Goal: Use online tool/utility: Use online tool/utility

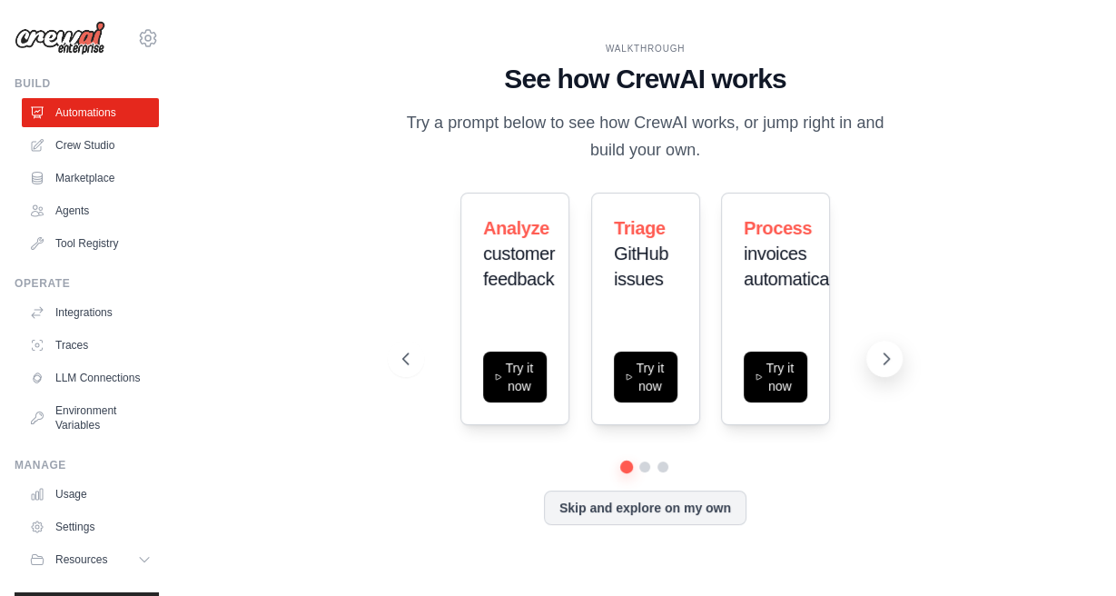
click at [881, 358] on icon at bounding box center [886, 359] width 18 height 18
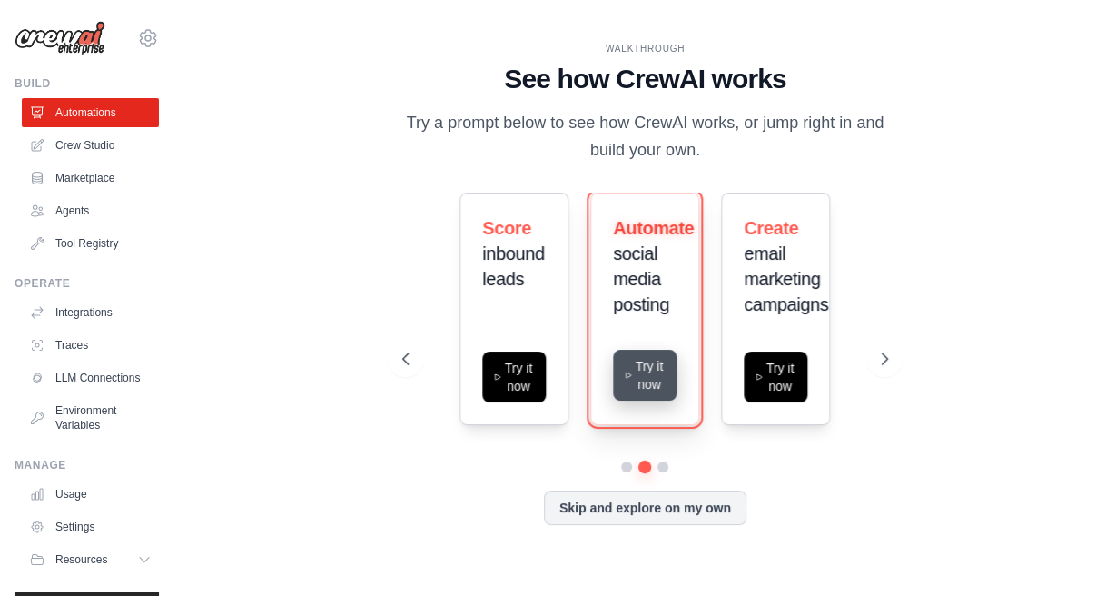
click at [639, 365] on button "Try it now" at bounding box center [646, 375] width 64 height 51
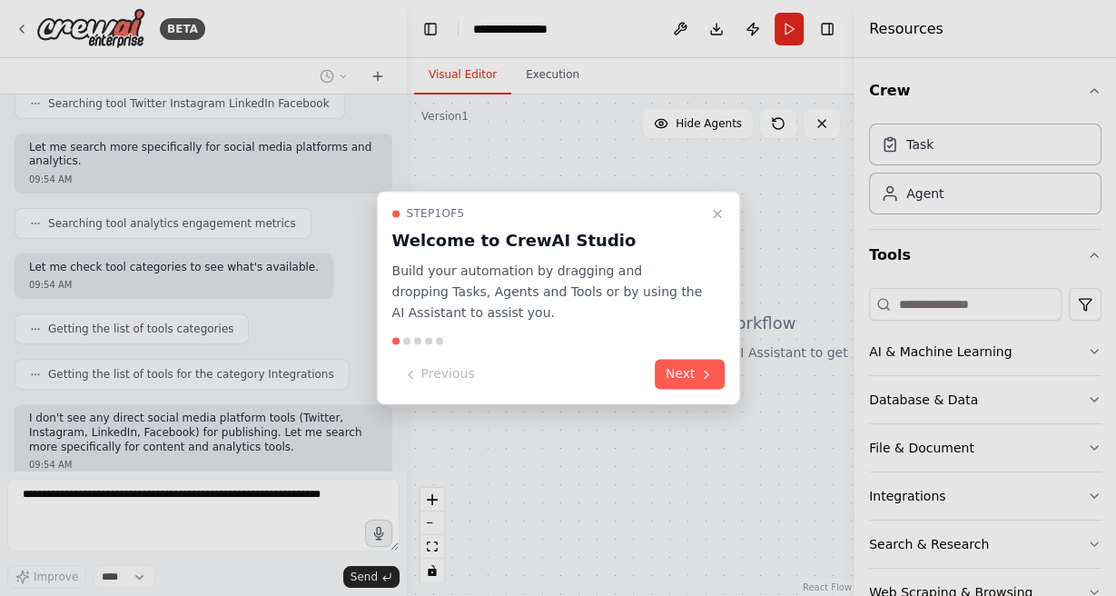
scroll to position [578, 0]
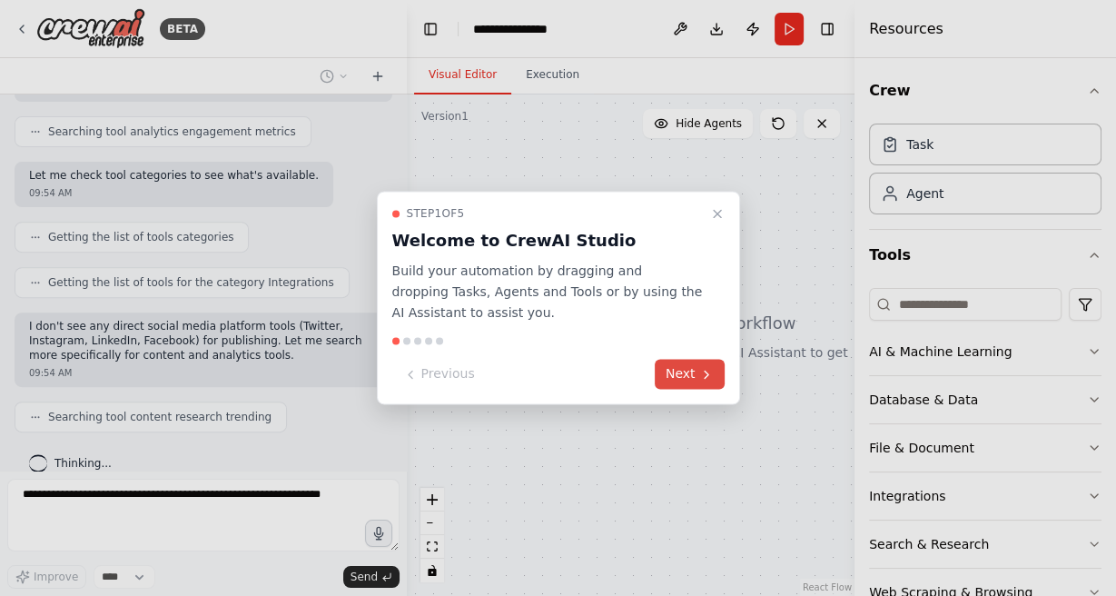
click at [677, 375] on button "Next" at bounding box center [690, 375] width 70 height 30
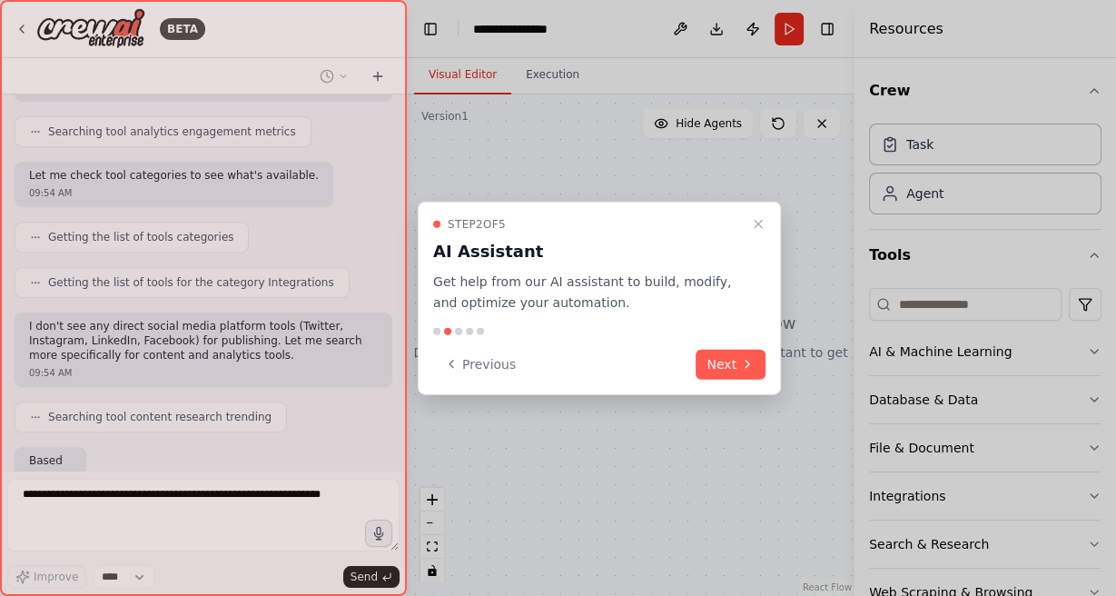
scroll to position [713, 0]
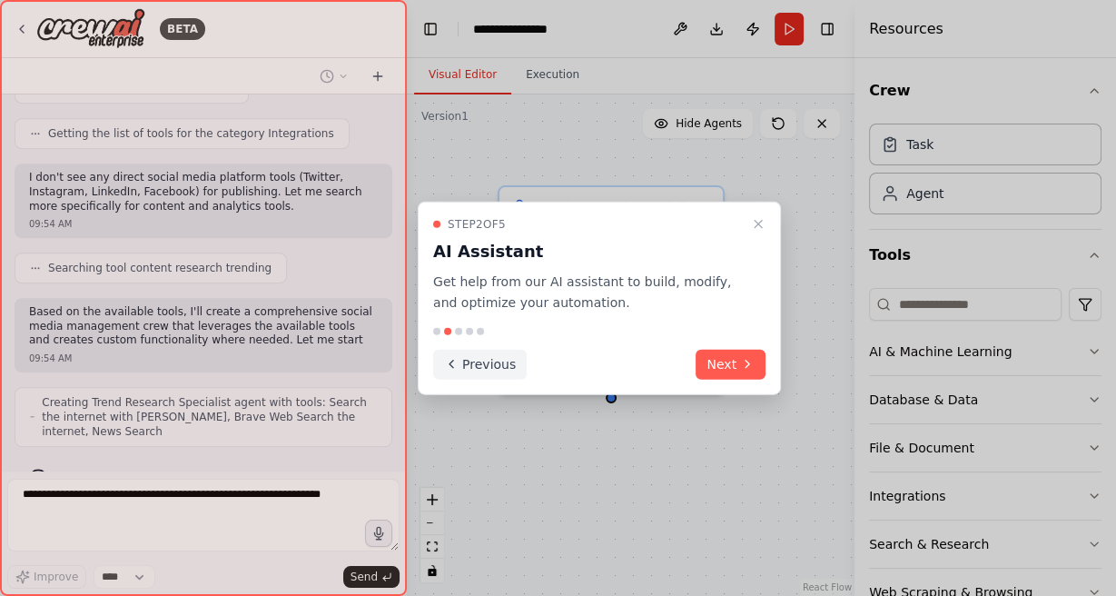
click at [477, 368] on button "Previous" at bounding box center [480, 364] width 94 height 30
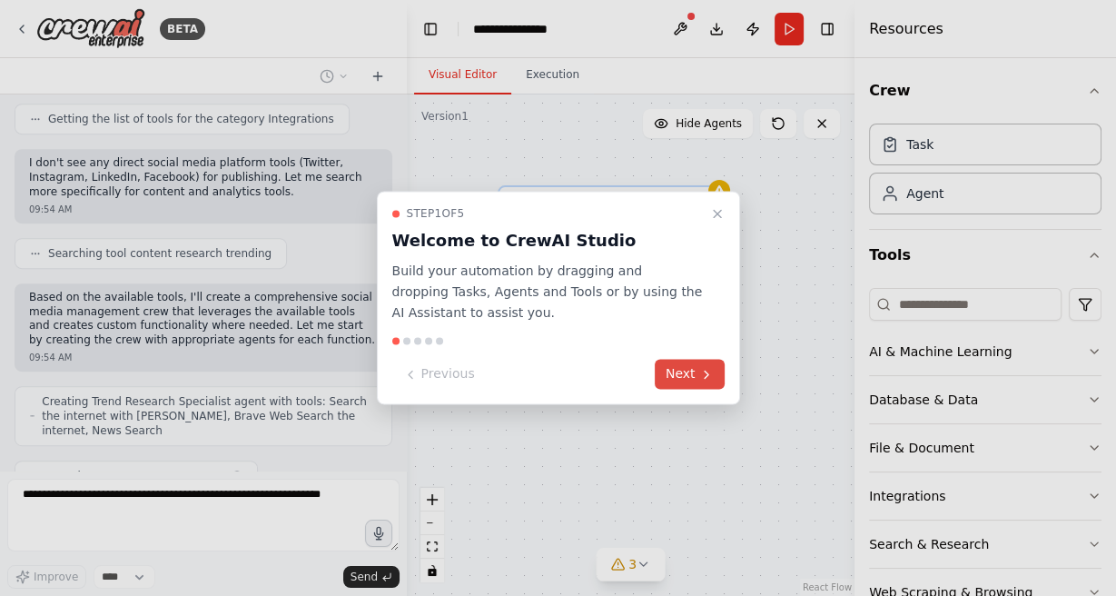
scroll to position [786, 0]
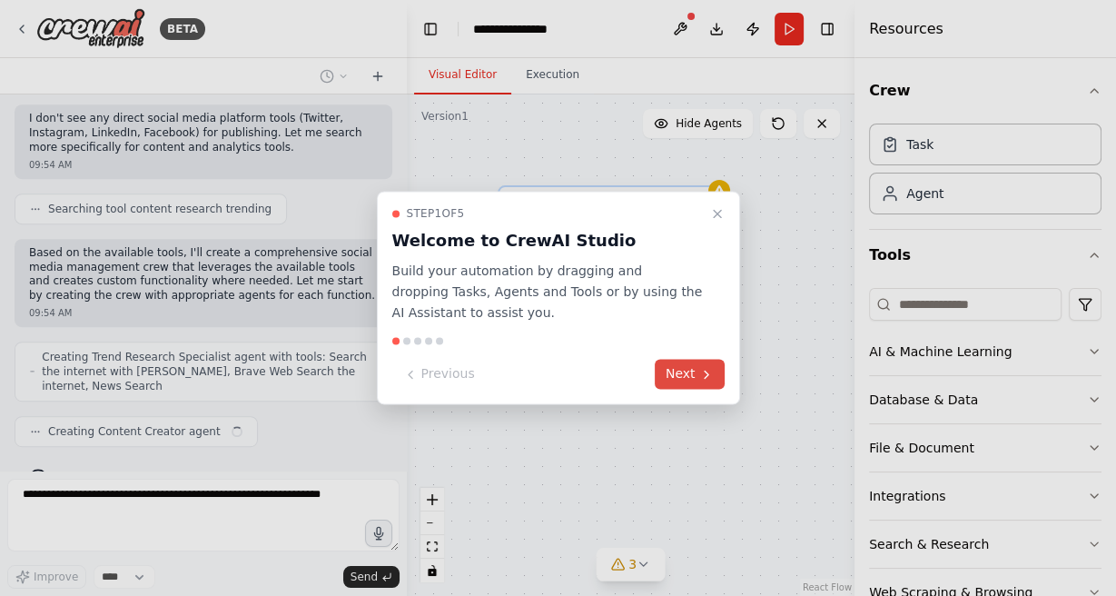
click at [689, 370] on button "Next" at bounding box center [690, 375] width 70 height 30
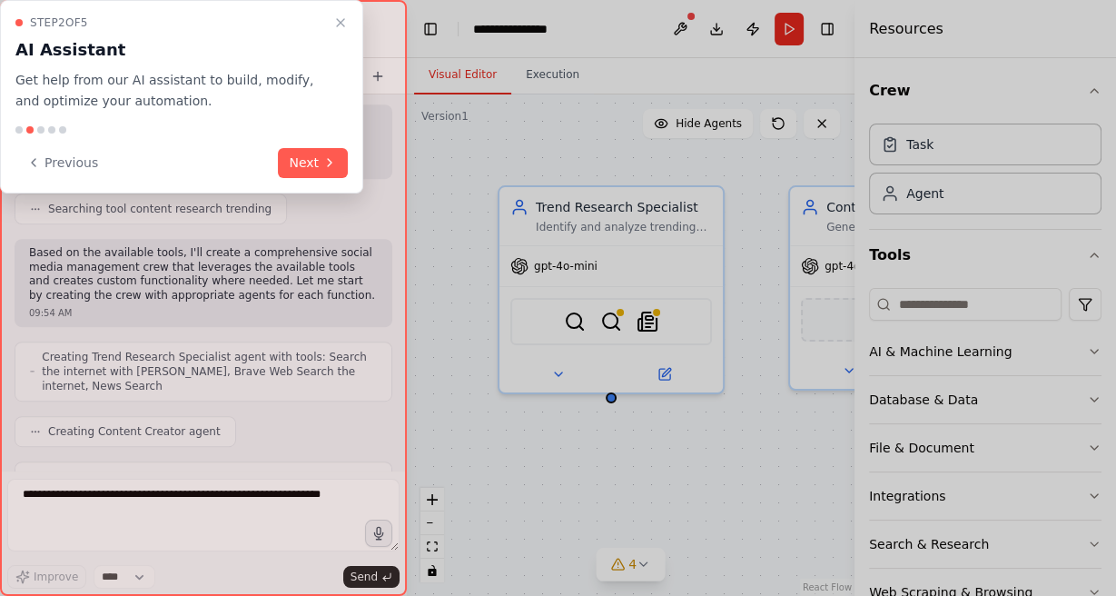
scroll to position [846, 0]
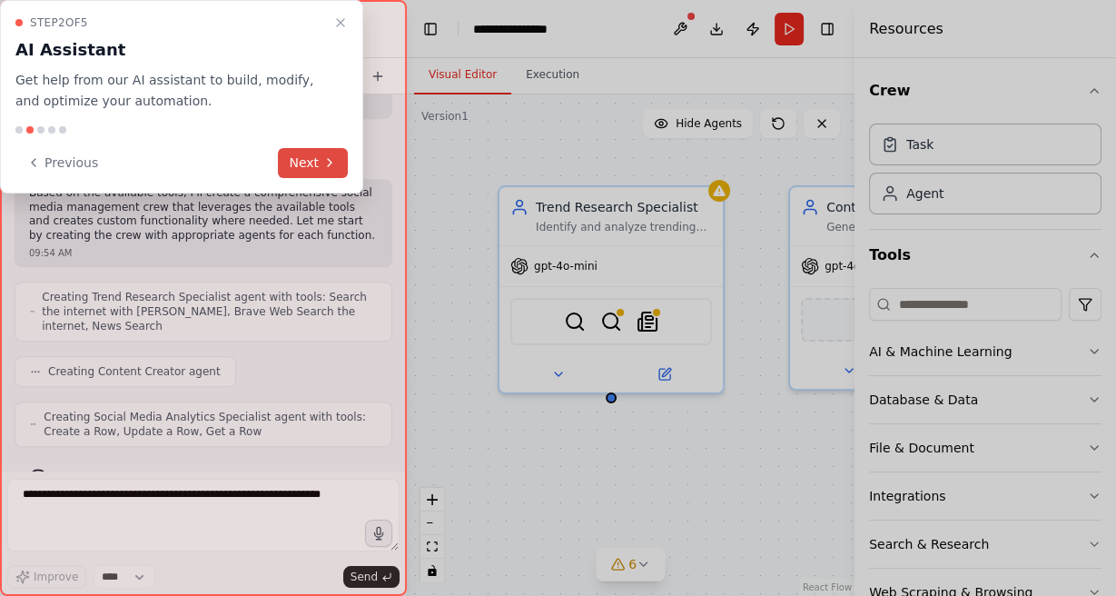
click at [303, 157] on button "Next" at bounding box center [313, 163] width 70 height 30
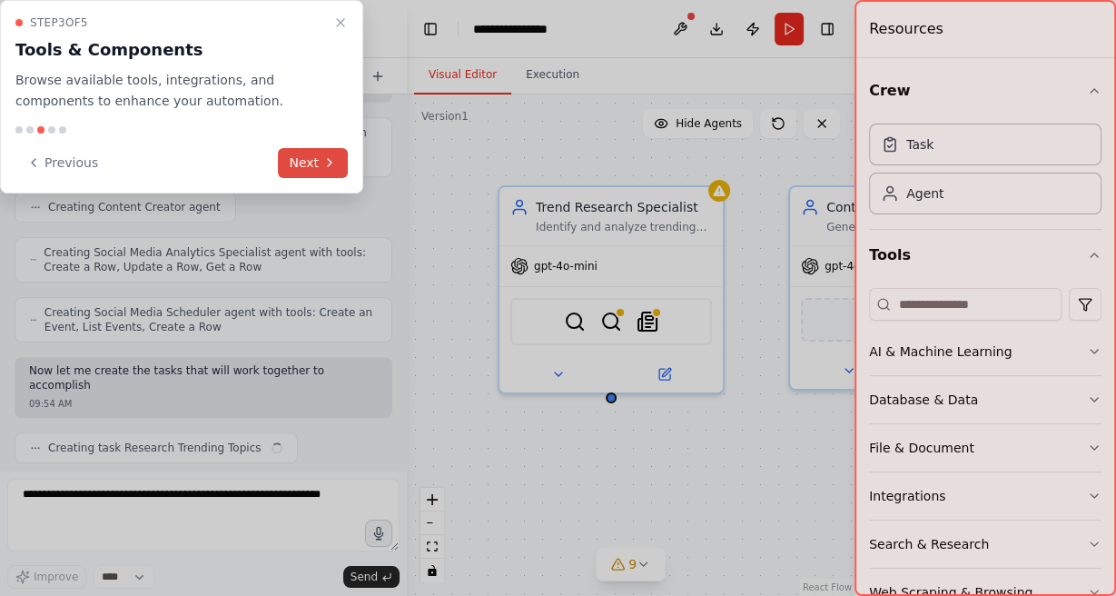
scroll to position [1025, 0]
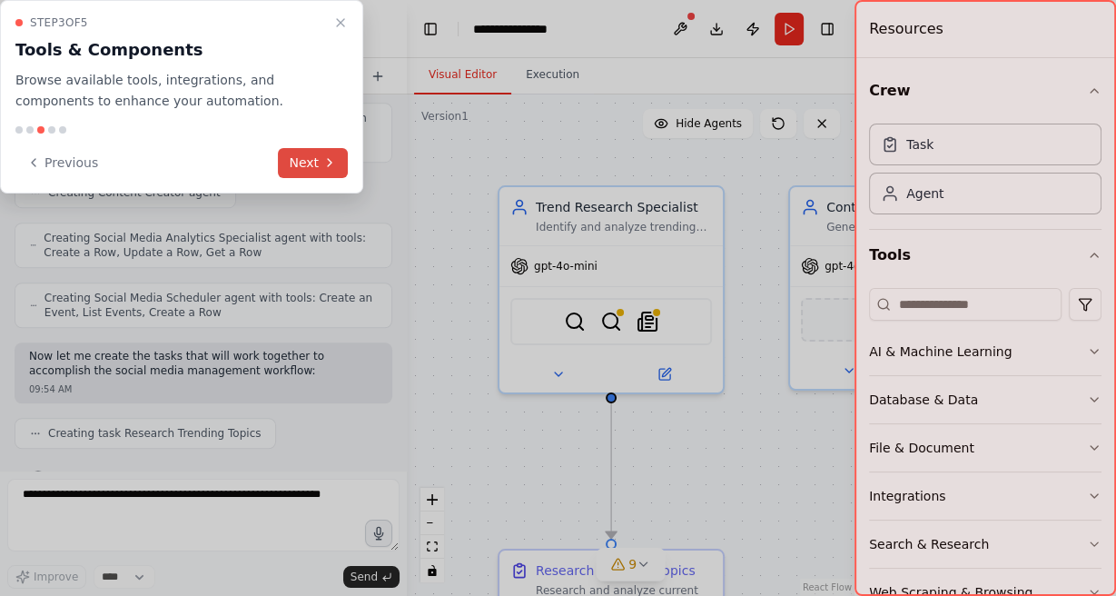
click at [312, 162] on button "Next" at bounding box center [313, 163] width 70 height 30
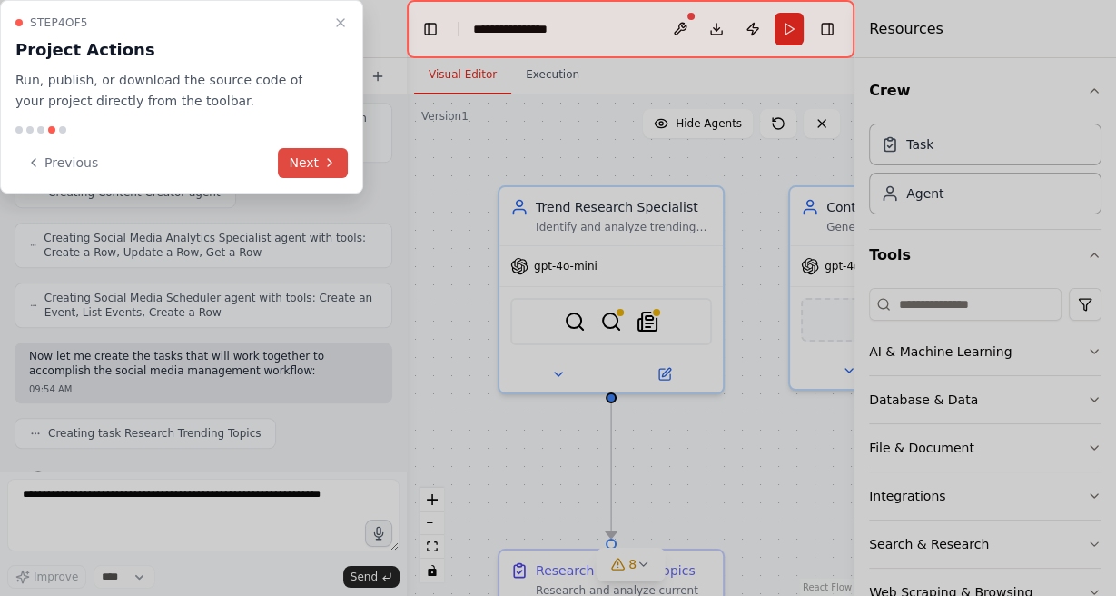
scroll to position [1070, 0]
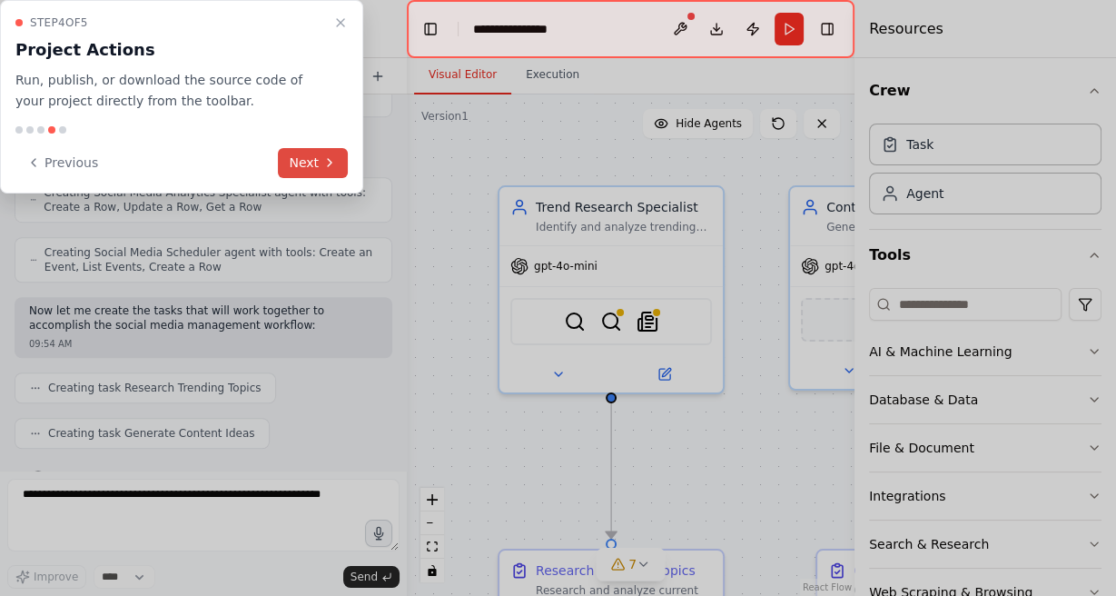
click at [312, 162] on button "Next" at bounding box center [313, 163] width 70 height 30
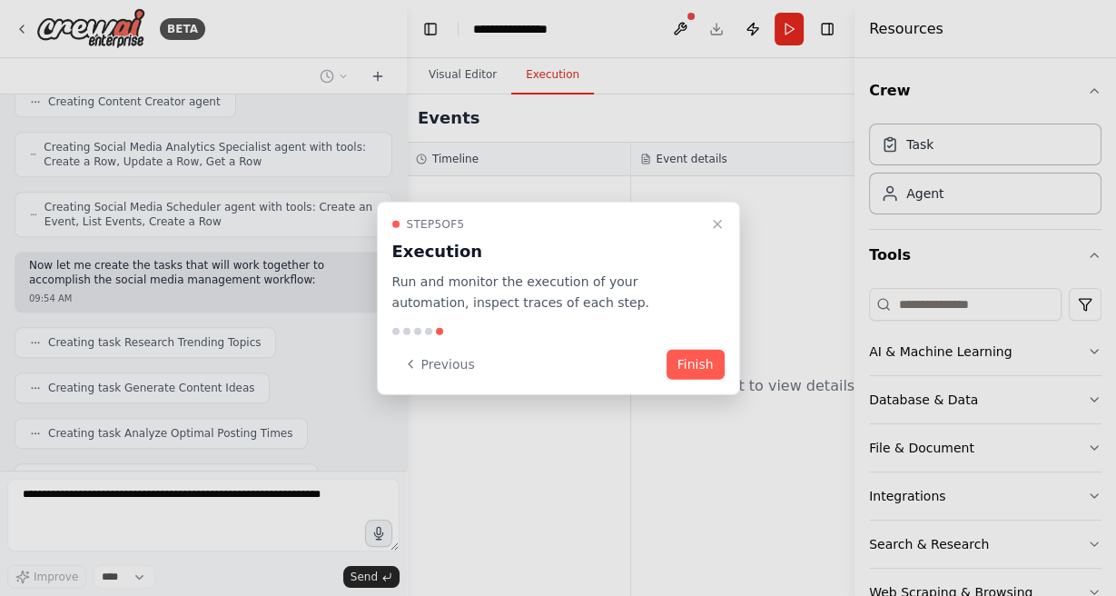
scroll to position [1160, 0]
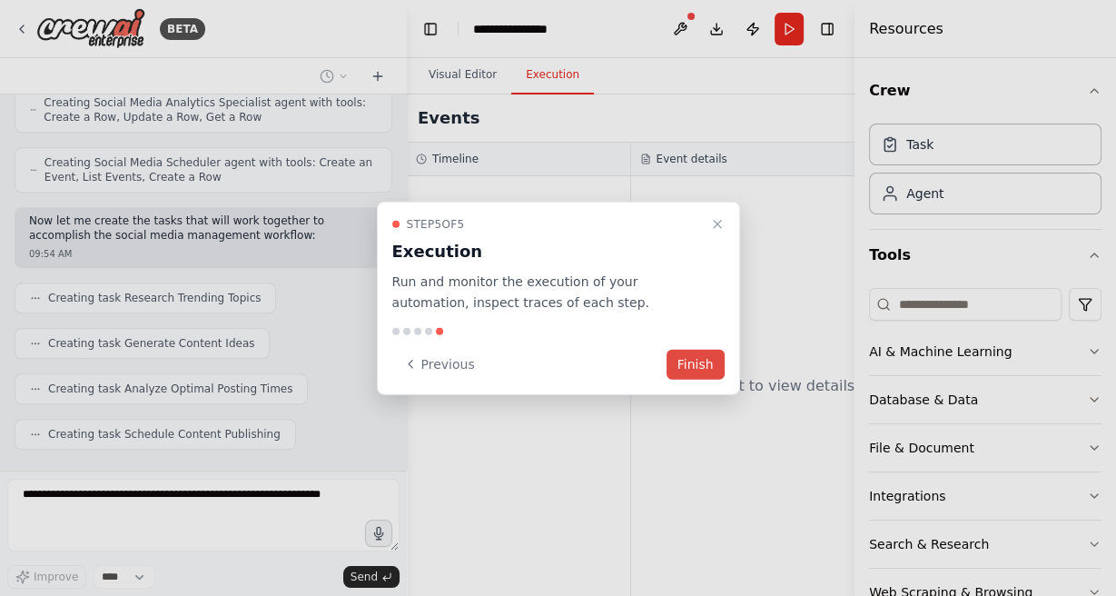
click at [699, 362] on button "Finish" at bounding box center [696, 364] width 58 height 30
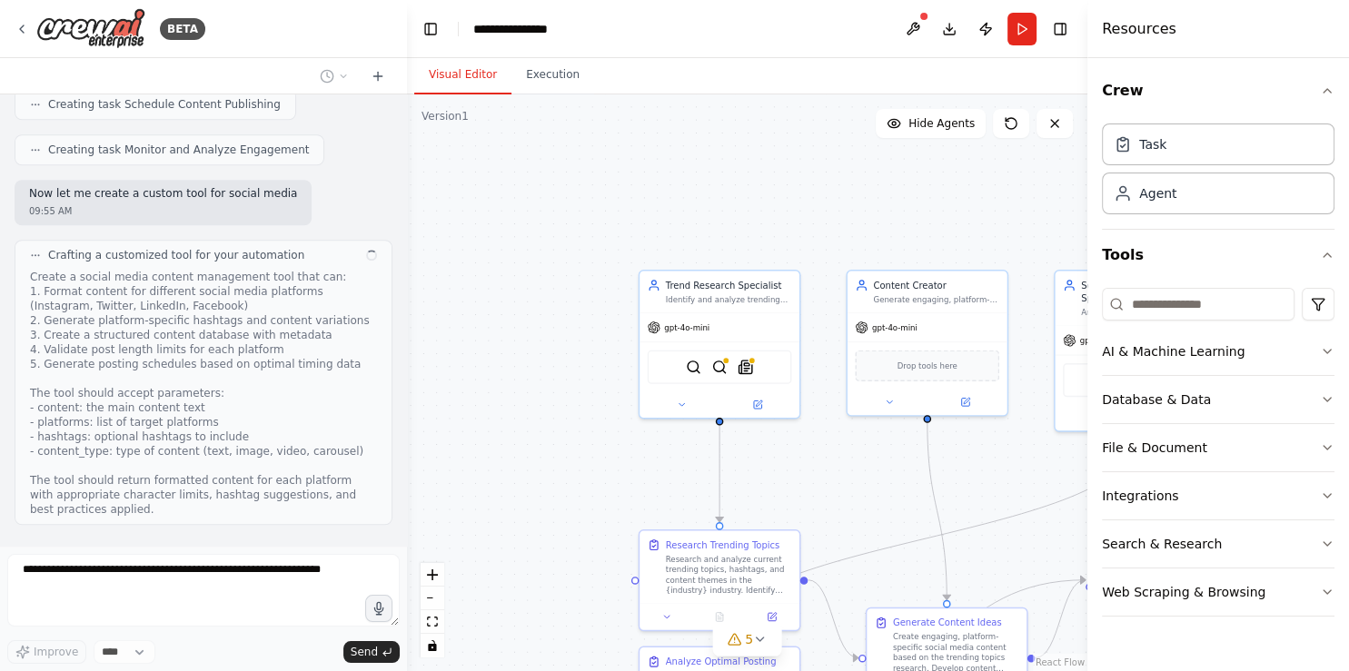
scroll to position [1504, 0]
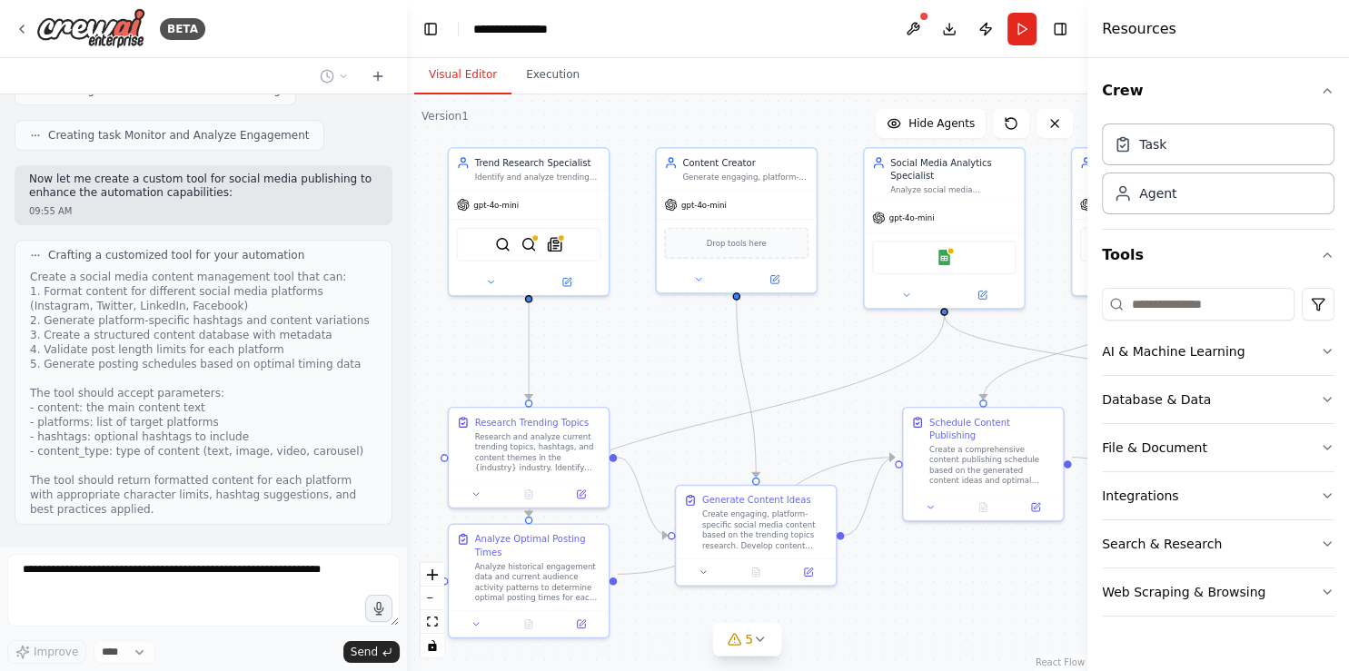
drag, startPoint x: 990, startPoint y: 485, endPoint x: 802, endPoint y: 366, distance: 222.5
click at [802, 366] on div ".deletable-edge-delete-btn { width: 20px; height: 20px; border: 0px solid #ffff…" at bounding box center [747, 382] width 680 height 577
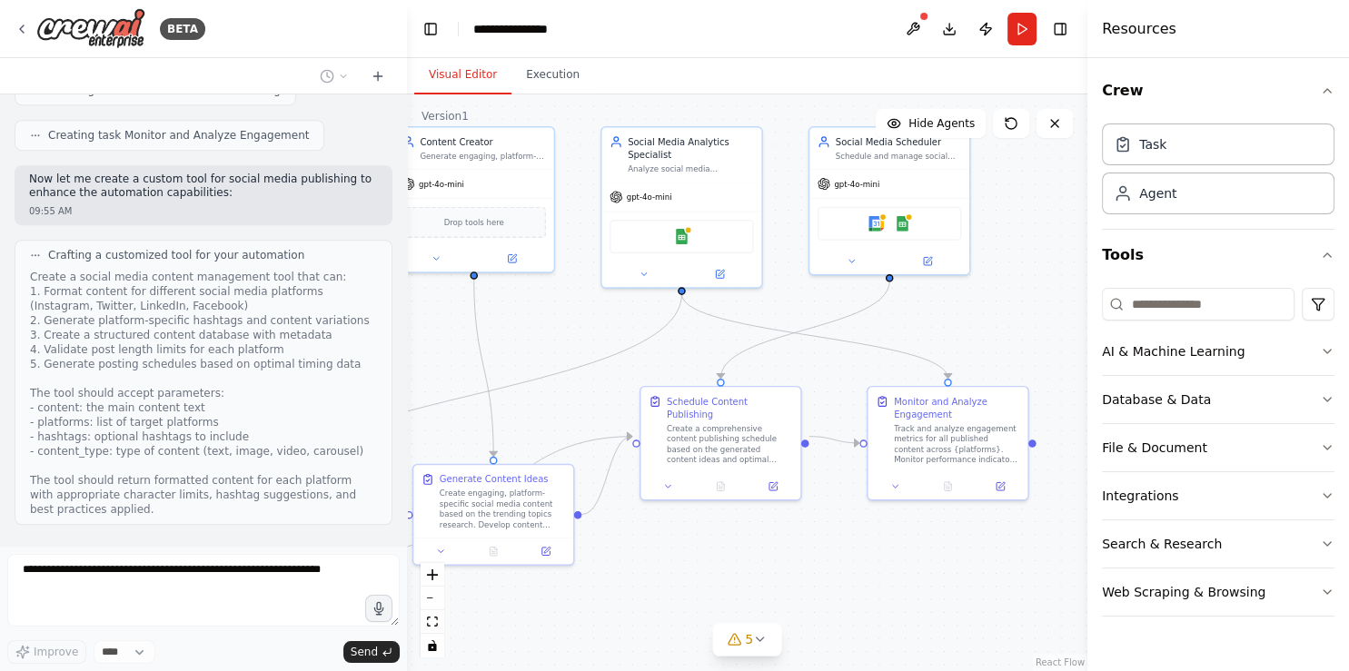
drag, startPoint x: 872, startPoint y: 417, endPoint x: 607, endPoint y: 395, distance: 266.1
click at [607, 395] on div ".deletable-edge-delete-btn { width: 20px; height: 20px; border: 0px solid #ffff…" at bounding box center [747, 382] width 680 height 577
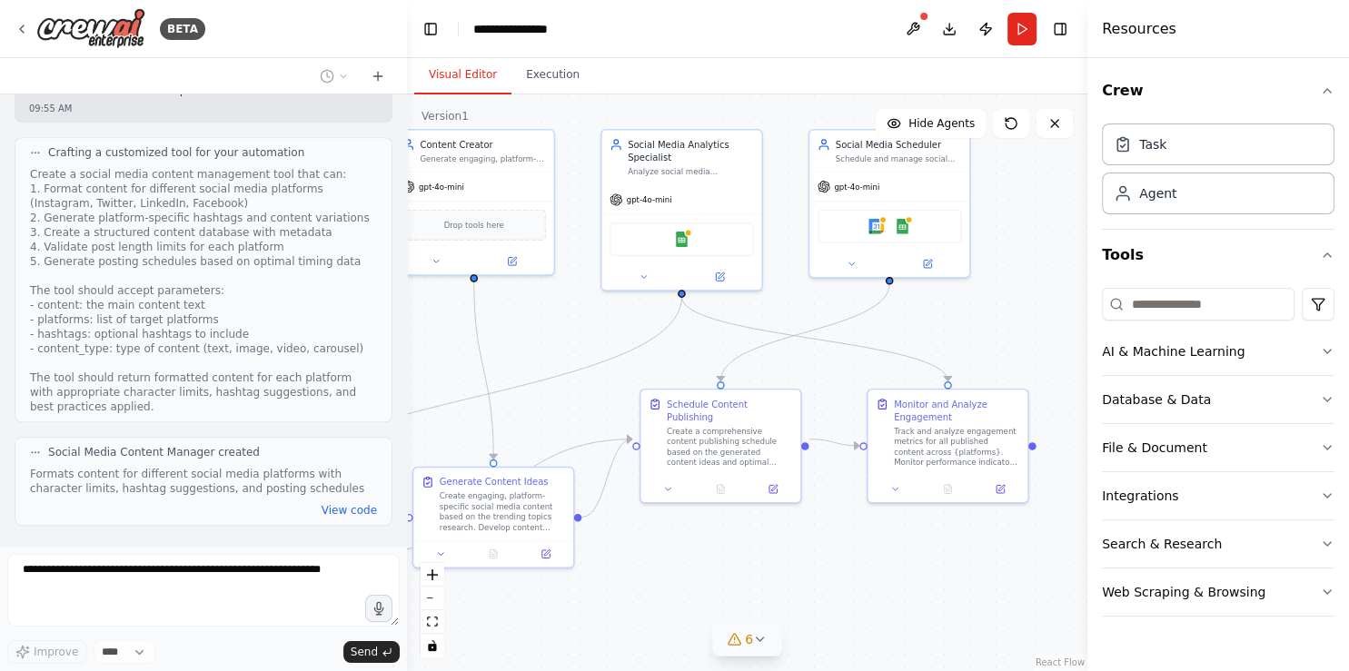
click at [745, 595] on div "6" at bounding box center [740, 639] width 26 height 18
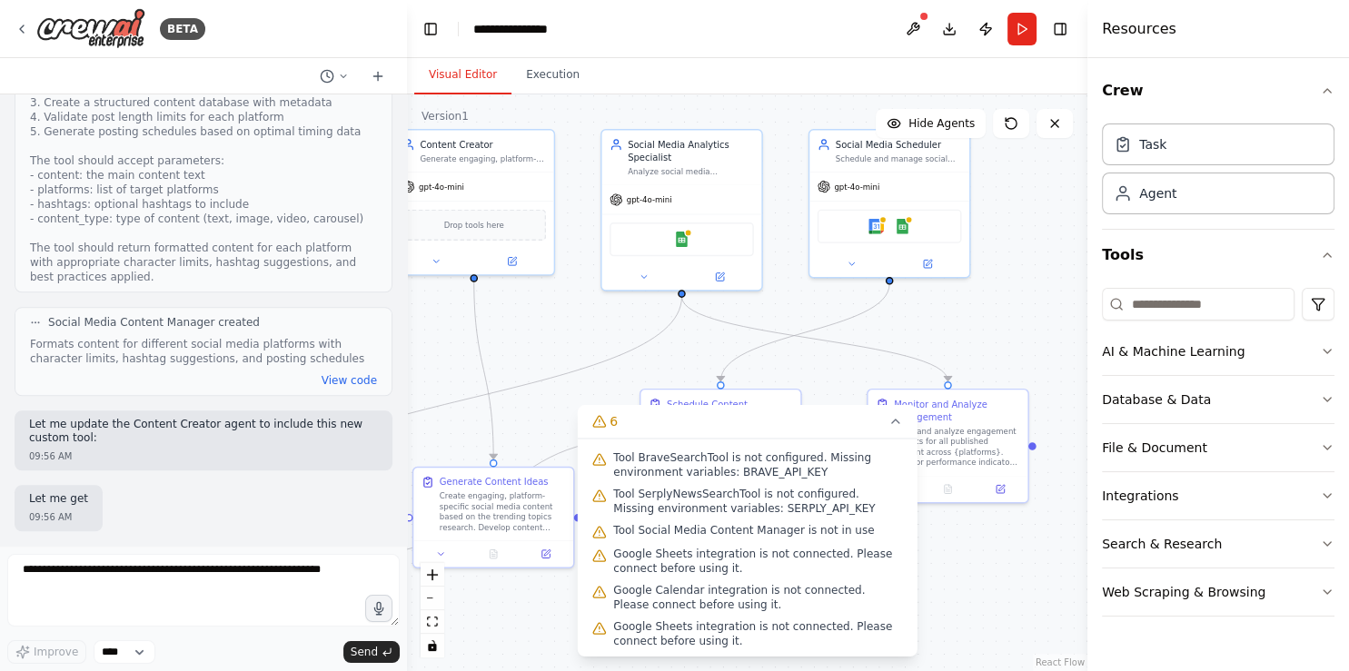
scroll to position [1788, 0]
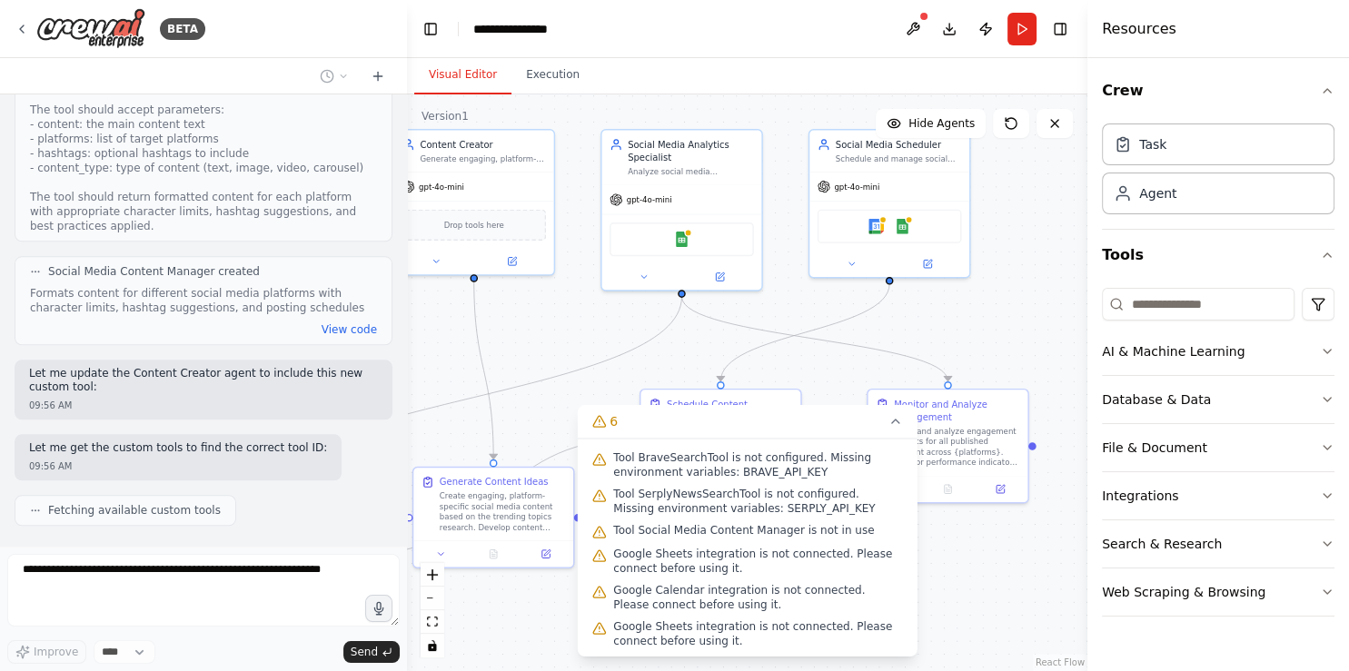
click at [998, 582] on div ".deletable-edge-delete-btn { width: 20px; height: 20px; border: 0px solid #ffff…" at bounding box center [747, 382] width 680 height 577
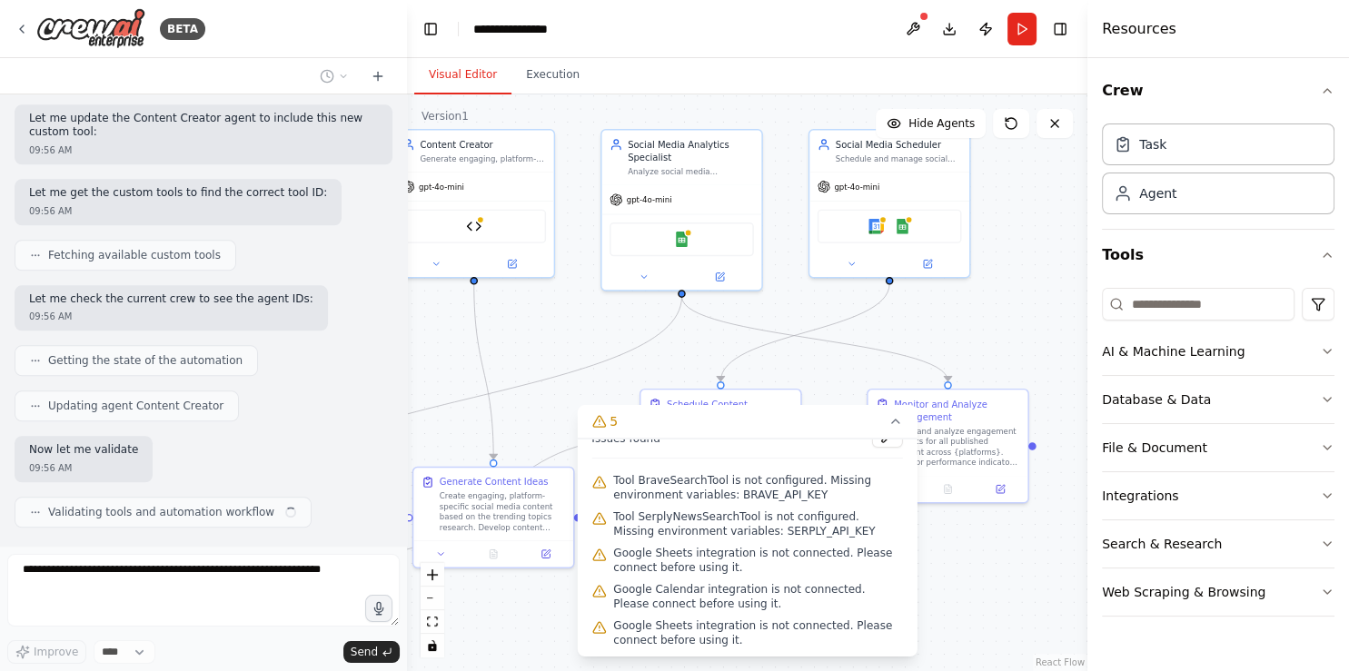
scroll to position [2043, 0]
click at [1115, 93] on button "Crew" at bounding box center [1218, 90] width 233 height 51
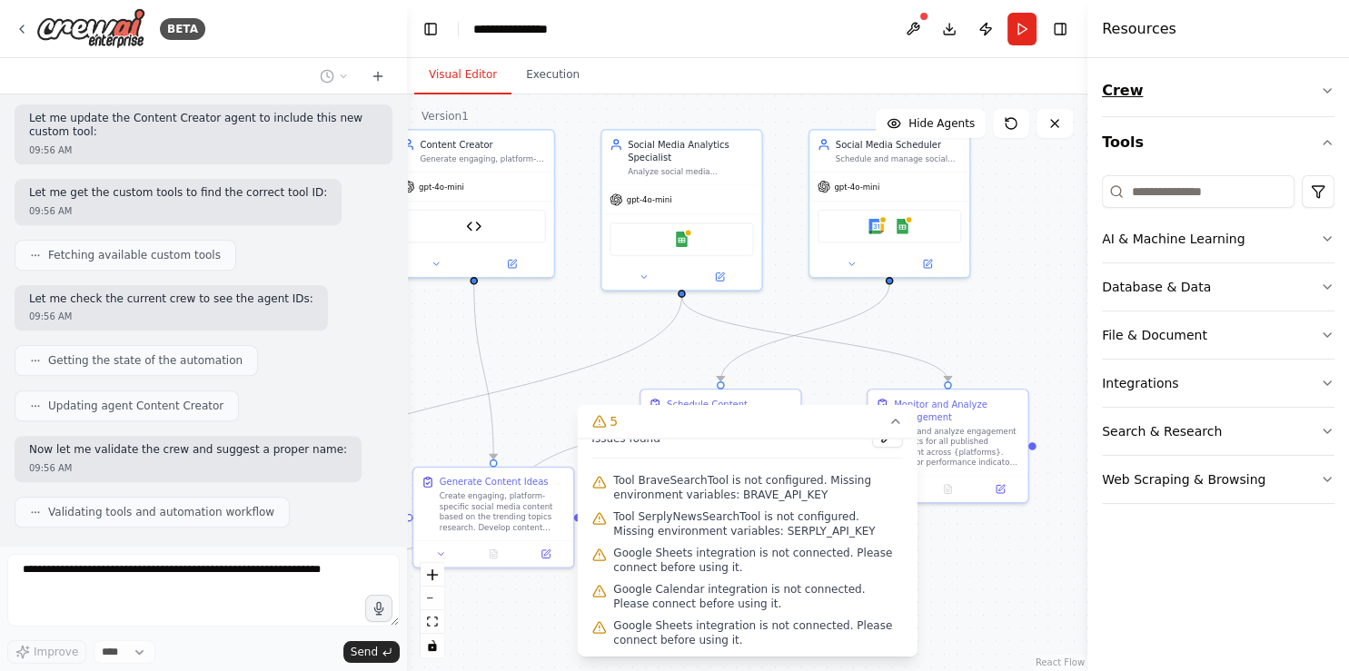
click at [1115, 93] on button "Crew" at bounding box center [1218, 90] width 233 height 51
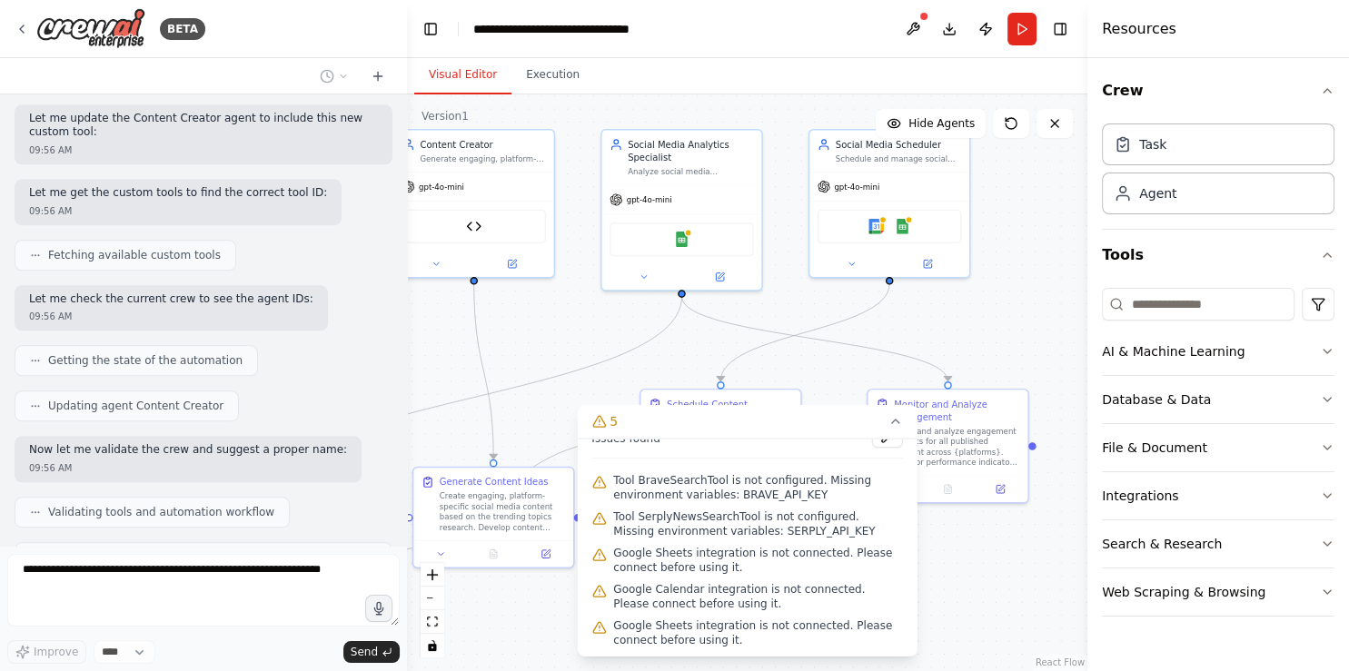
scroll to position [2088, 0]
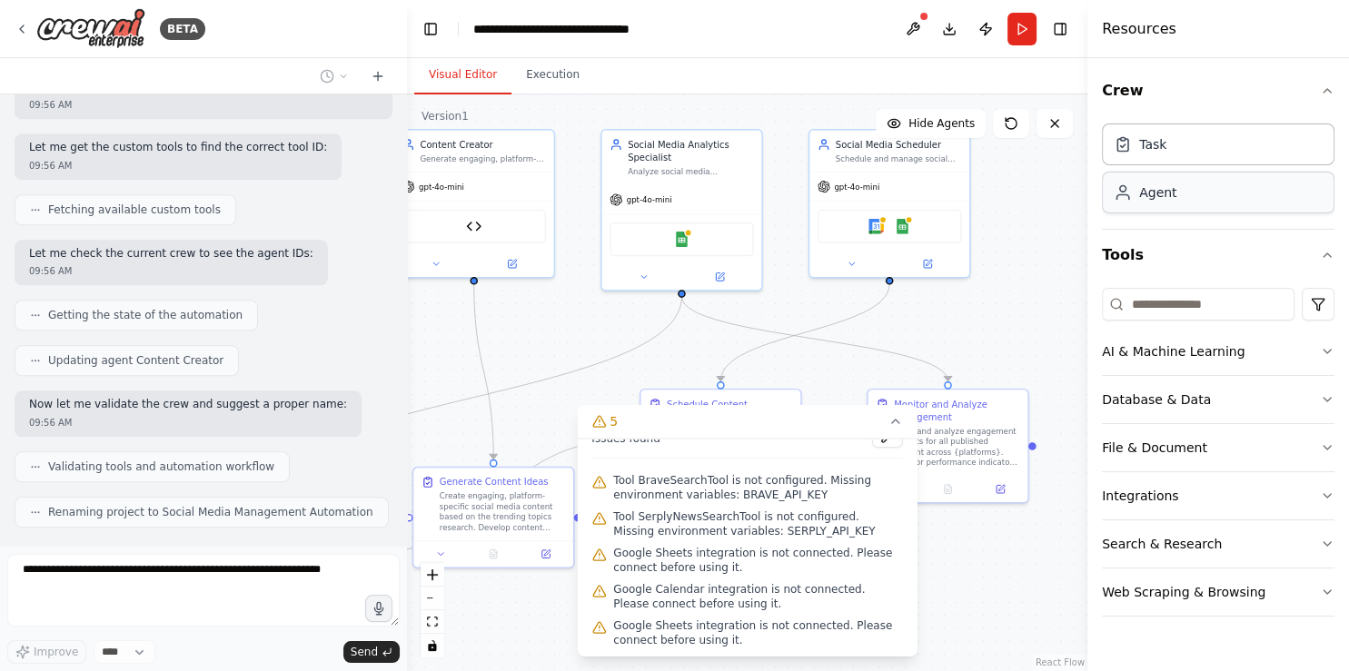
click at [1115, 191] on div "Agent" at bounding box center [1218, 193] width 233 height 42
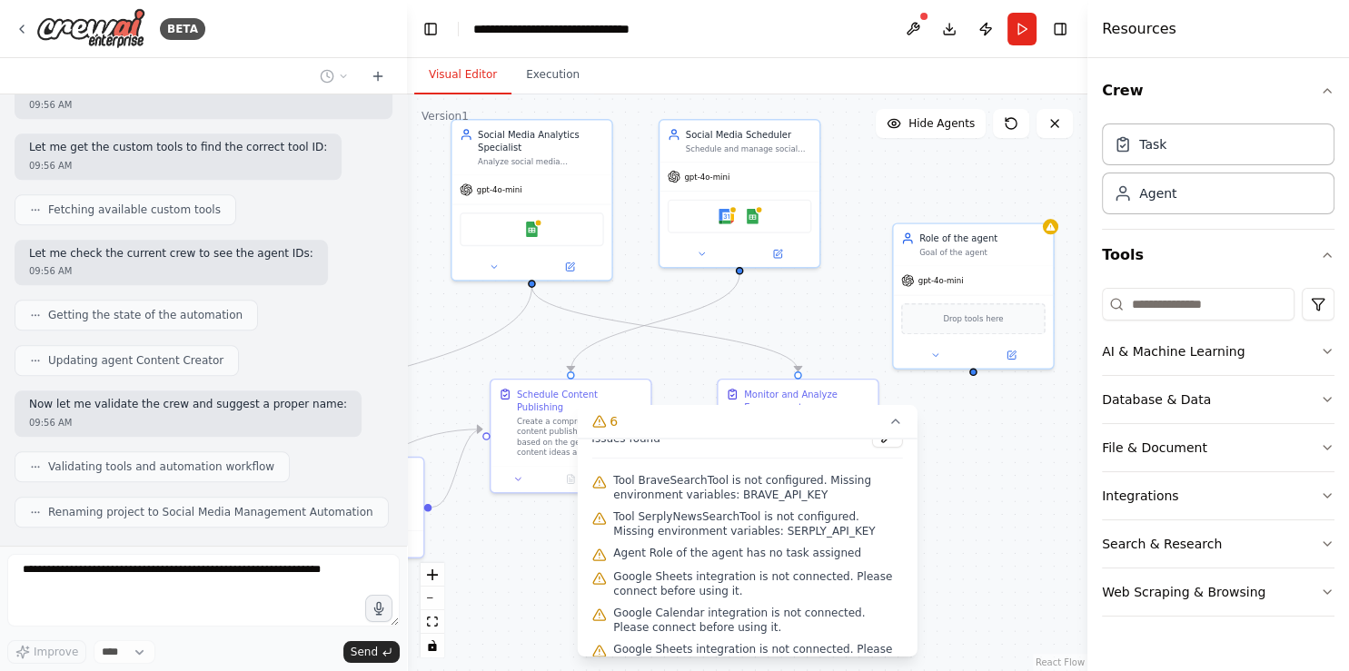
drag, startPoint x: 1013, startPoint y: 274, endPoint x: 863, endPoint y: 264, distance: 150.2
click at [863, 264] on div ".deletable-edge-delete-btn { width: 20px; height: 20px; border: 0px solid #ffff…" at bounding box center [747, 382] width 680 height 577
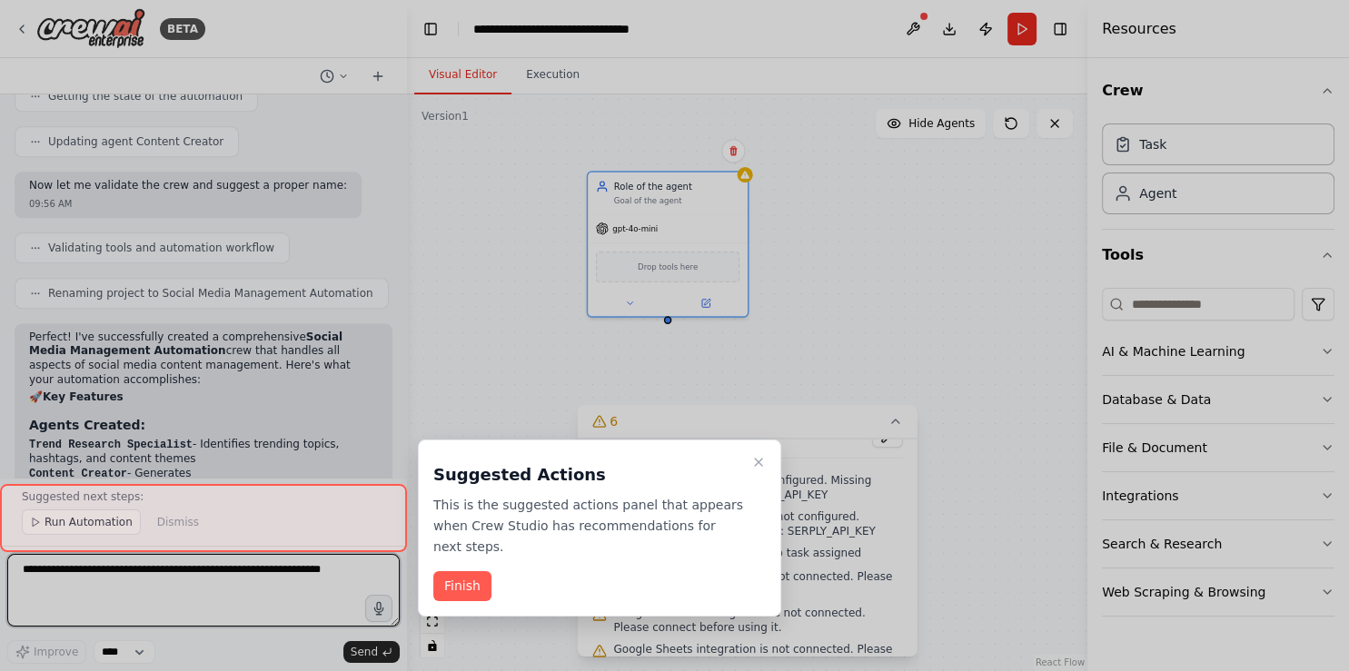
drag, startPoint x: 965, startPoint y: 243, endPoint x: 681, endPoint y: 204, distance: 286.1
click at [669, 190] on div "BETA Create a crew that schedules and publishes social media content across mul…" at bounding box center [674, 335] width 1349 height 671
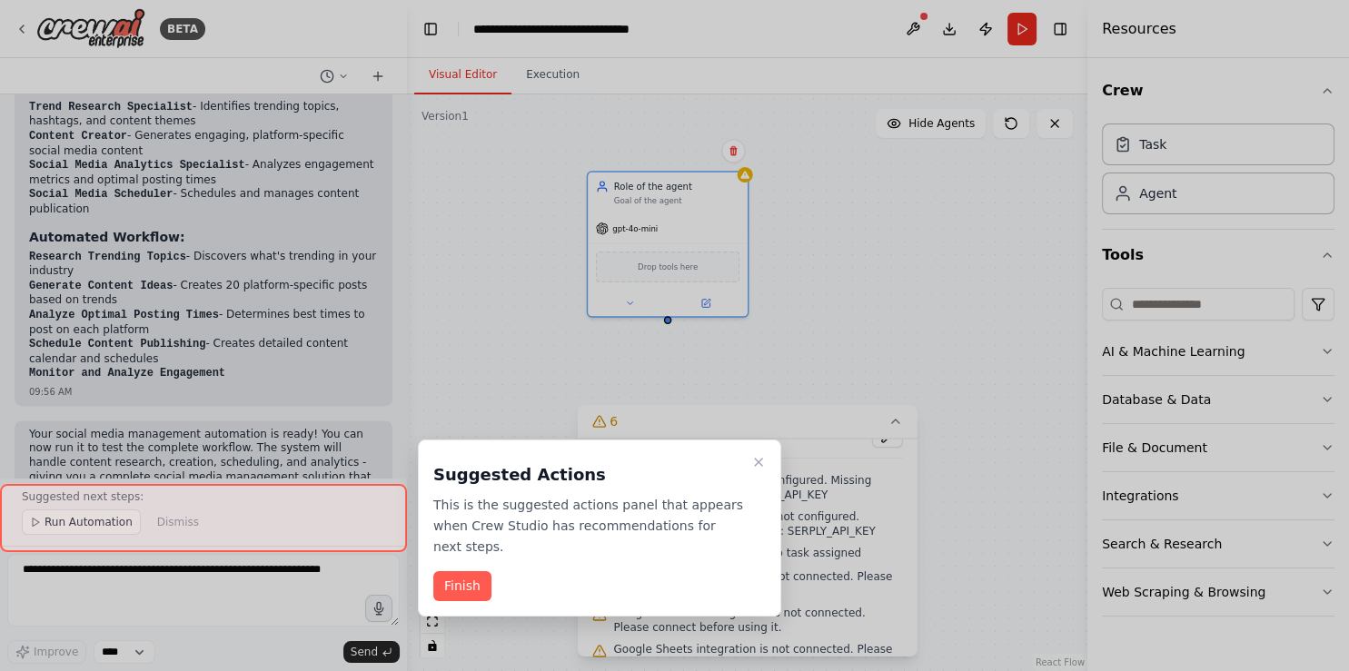
click at [821, 246] on div at bounding box center [674, 335] width 1349 height 671
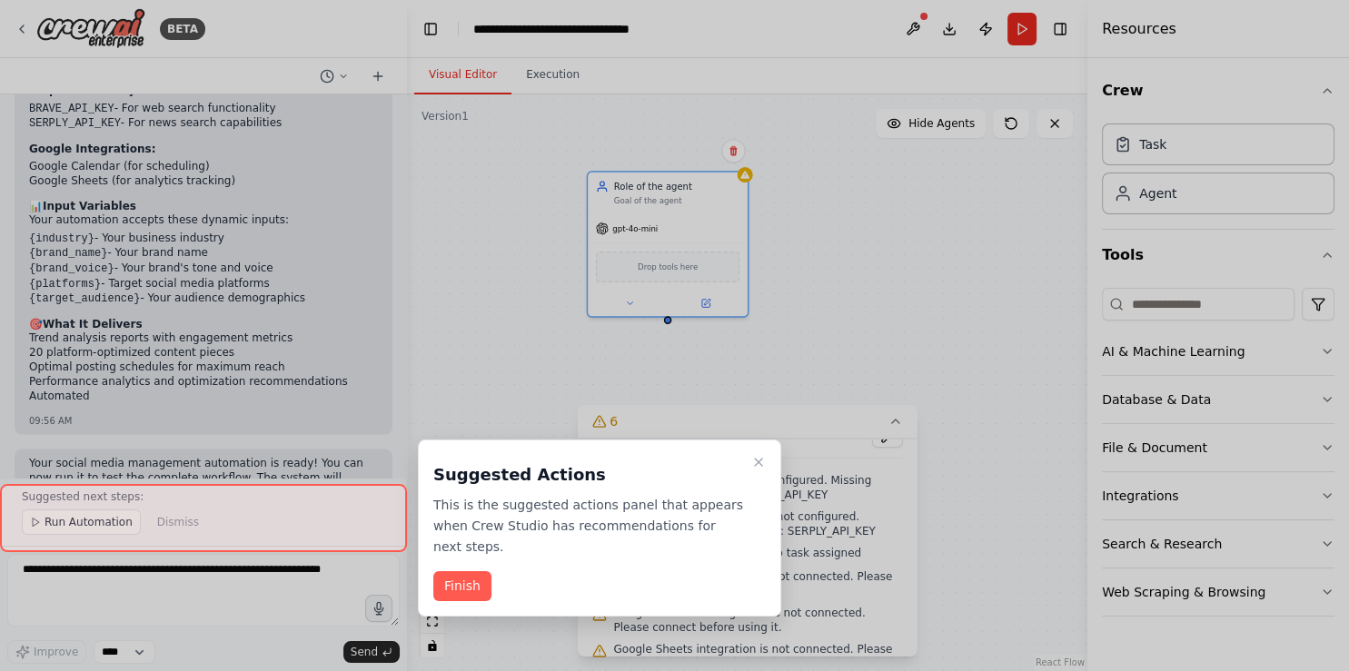
scroll to position [3104, 0]
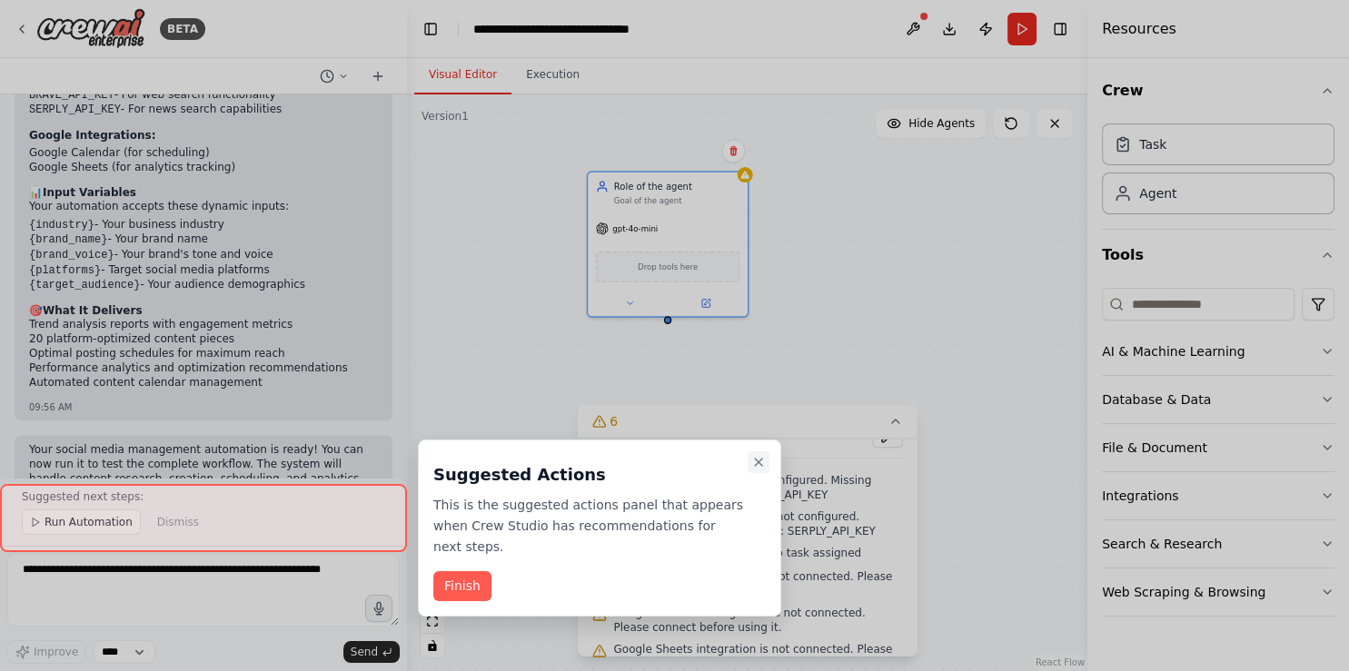
click at [756, 460] on icon "Close walkthrough" at bounding box center [758, 462] width 7 height 7
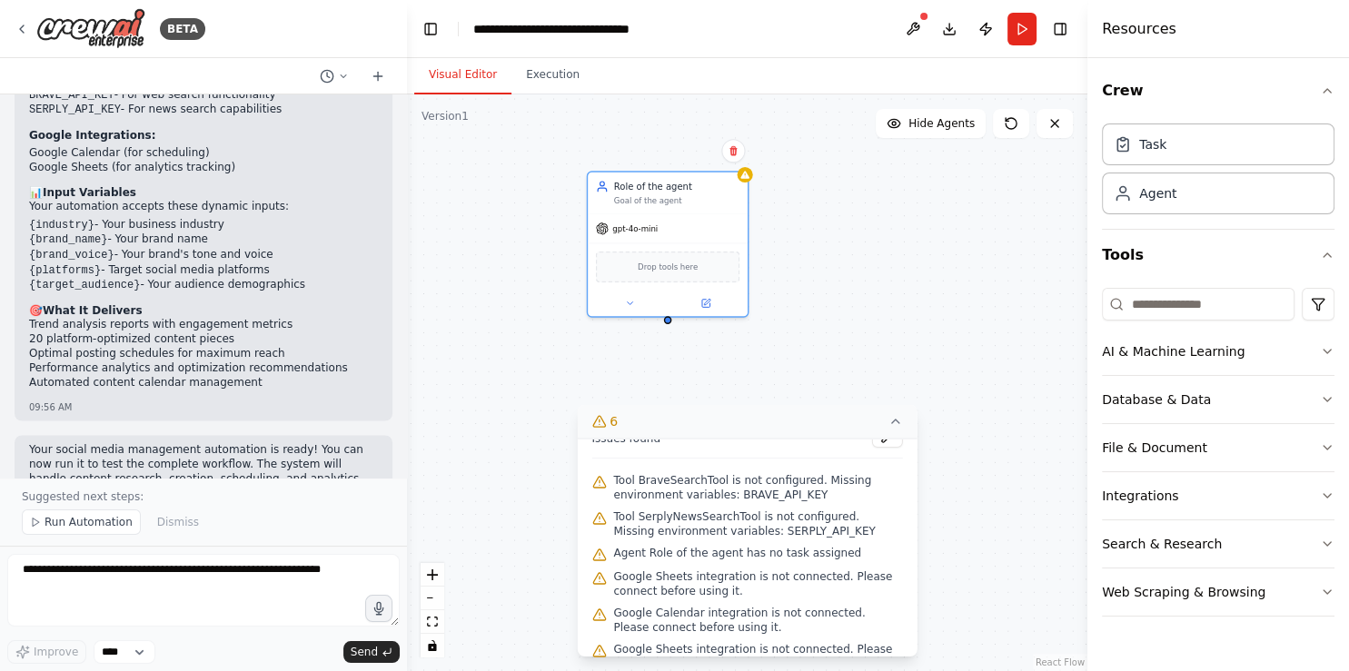
click at [896, 421] on icon at bounding box center [895, 422] width 7 height 4
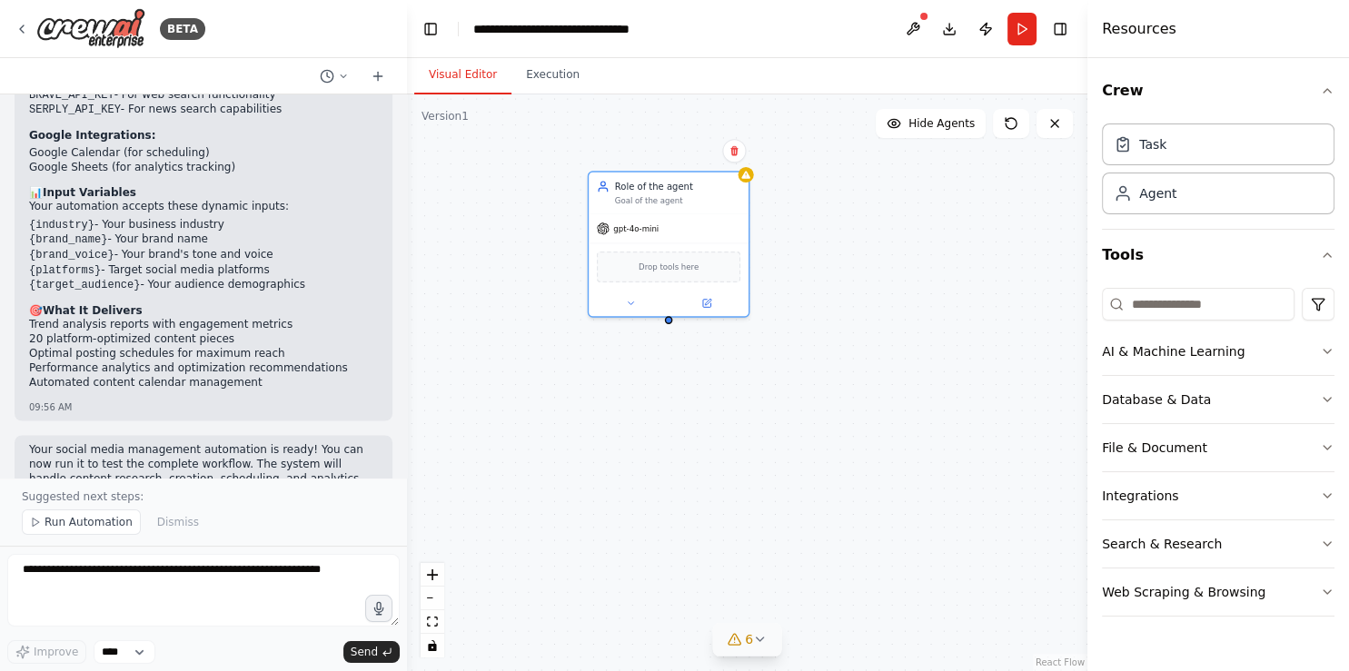
drag, startPoint x: 631, startPoint y: 421, endPoint x: 649, endPoint y: 399, distance: 27.8
click at [634, 421] on div ".deletable-edge-delete-btn { width: 20px; height: 20px; border: 0px solid #ffff…" at bounding box center [747, 382] width 680 height 577
click at [736, 148] on icon at bounding box center [735, 150] width 11 height 11
click at [681, 151] on button "Confirm" at bounding box center [684, 151] width 64 height 22
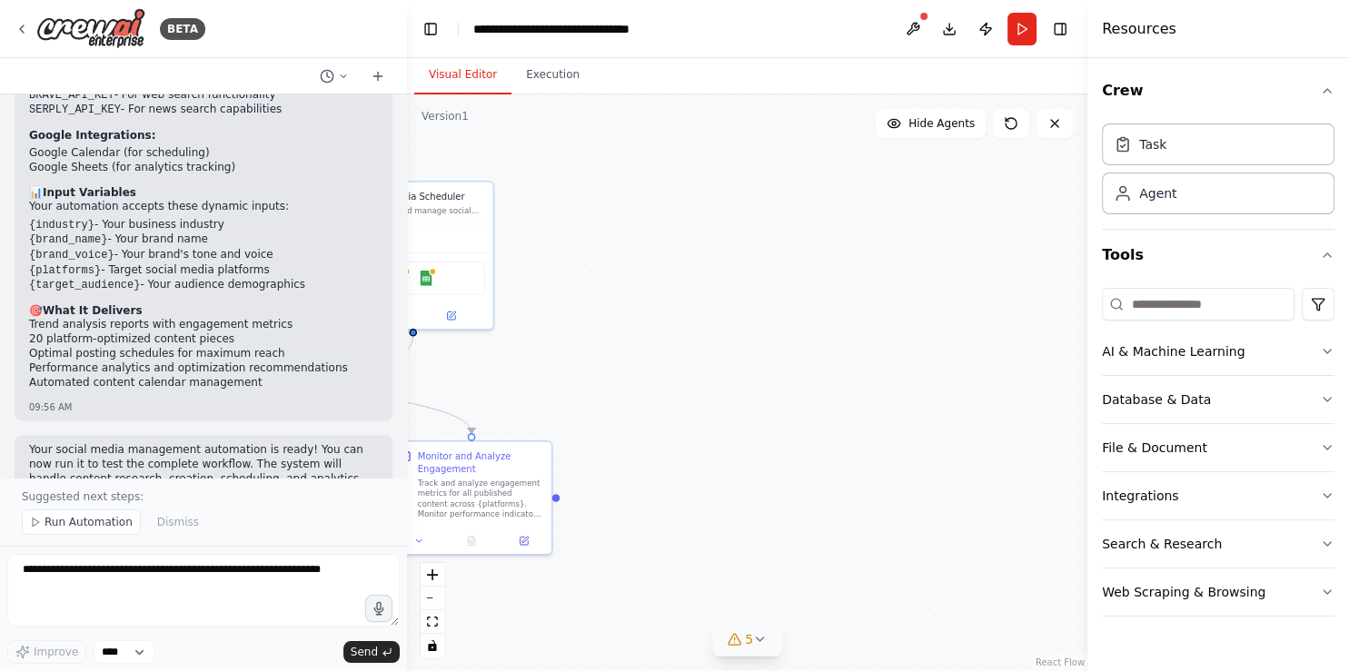
drag, startPoint x: 604, startPoint y: 312, endPoint x: 1016, endPoint y: 351, distance: 413.2
click at [1016, 351] on div ".deletable-edge-delete-btn { width: 20px; height: 20px; border: 0px solid #ffff…" at bounding box center [747, 382] width 680 height 577
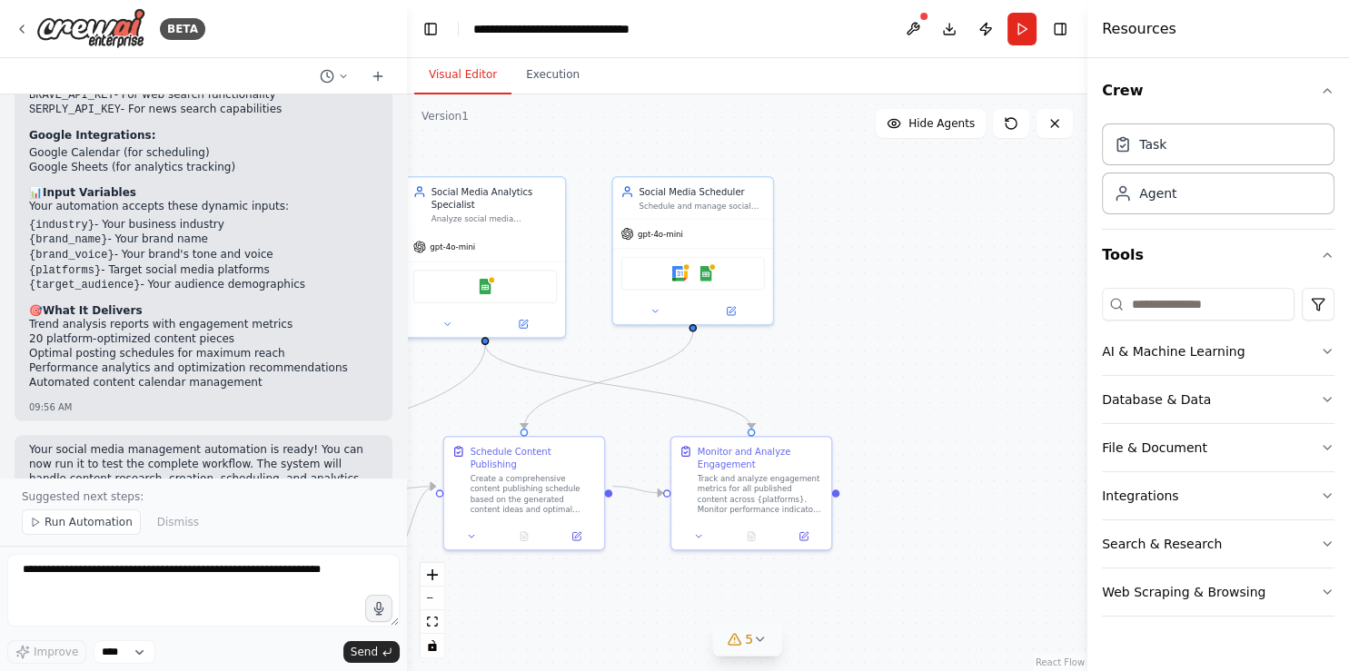
drag, startPoint x: 707, startPoint y: 341, endPoint x: 1041, endPoint y: 362, distance: 335.0
click at [1041, 362] on div ".deletable-edge-delete-btn { width: 20px; height: 20px; border: 0px solid #ffff…" at bounding box center [747, 382] width 680 height 577
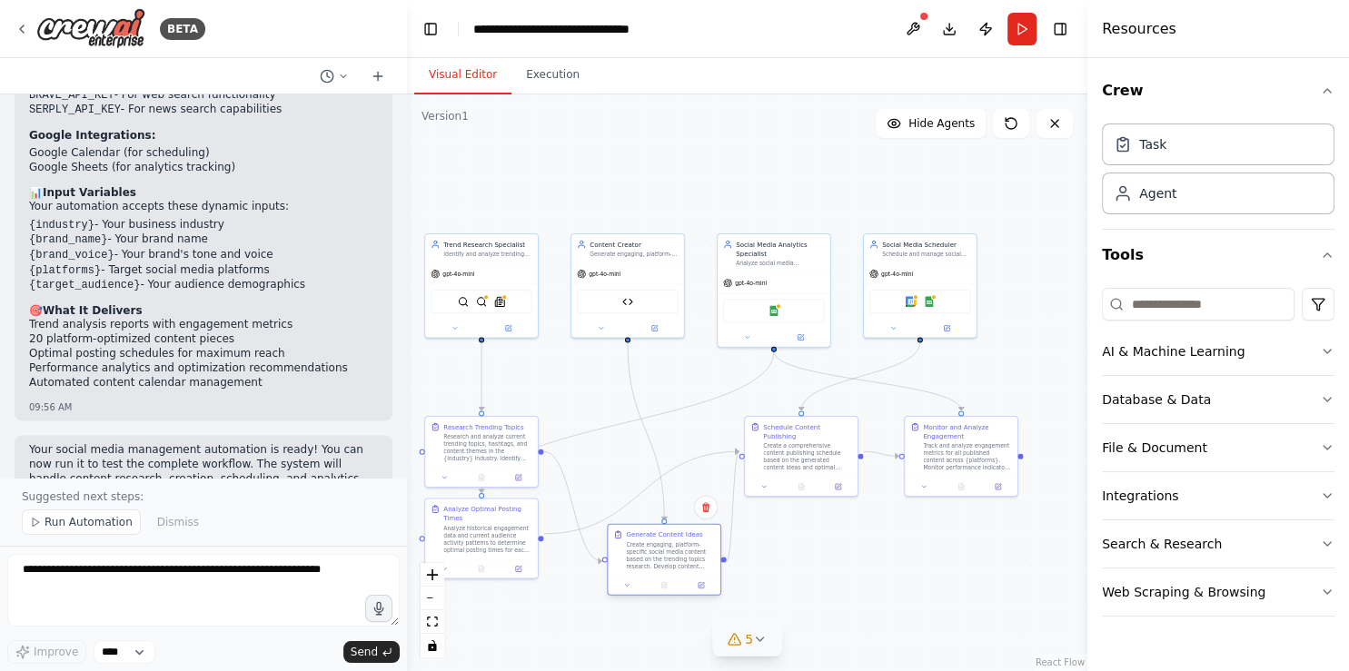
drag, startPoint x: 655, startPoint y: 505, endPoint x: 678, endPoint y: 562, distance: 61.6
click at [678, 562] on div "Create engaging, platform-specific social media content based on the trending t…" at bounding box center [670, 555] width 89 height 29
drag, startPoint x: 678, startPoint y: 562, endPoint x: 641, endPoint y: 460, distance: 108.9
click at [641, 460] on div "Create engaging, platform-specific social media content based on the trending t…" at bounding box center [634, 464] width 89 height 29
drag, startPoint x: 636, startPoint y: 454, endPoint x: 649, endPoint y: 438, distance: 20.7
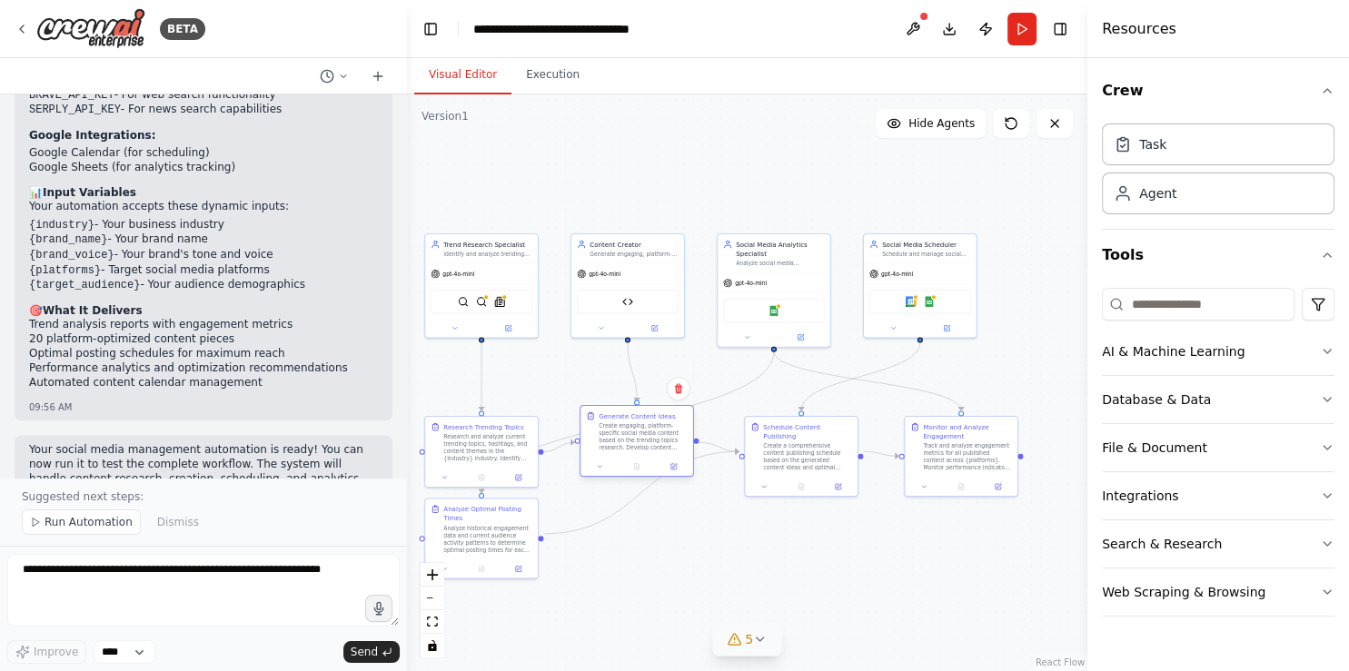
click at [649, 438] on div "Create engaging, platform-specific social media content based on the trending t…" at bounding box center [643, 436] width 89 height 29
click at [680, 535] on div ".deletable-edge-delete-btn { width: 20px; height: 20px; border: 0px solid #ffff…" at bounding box center [747, 382] width 680 height 577
click at [1115, 344] on icon "button" at bounding box center [1327, 351] width 15 height 15
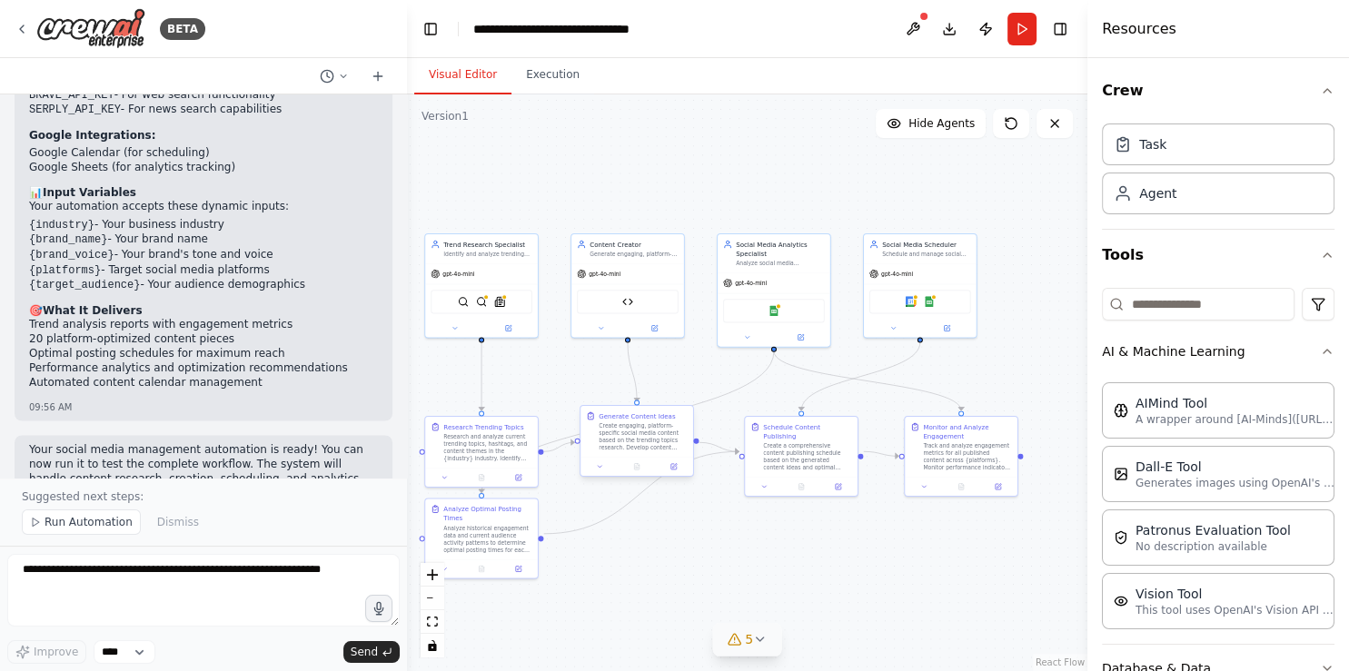
click at [655, 433] on div "Create engaging, platform-specific social media content based on the trending t…" at bounding box center [643, 436] width 89 height 29
click at [674, 466] on icon at bounding box center [674, 465] width 5 height 5
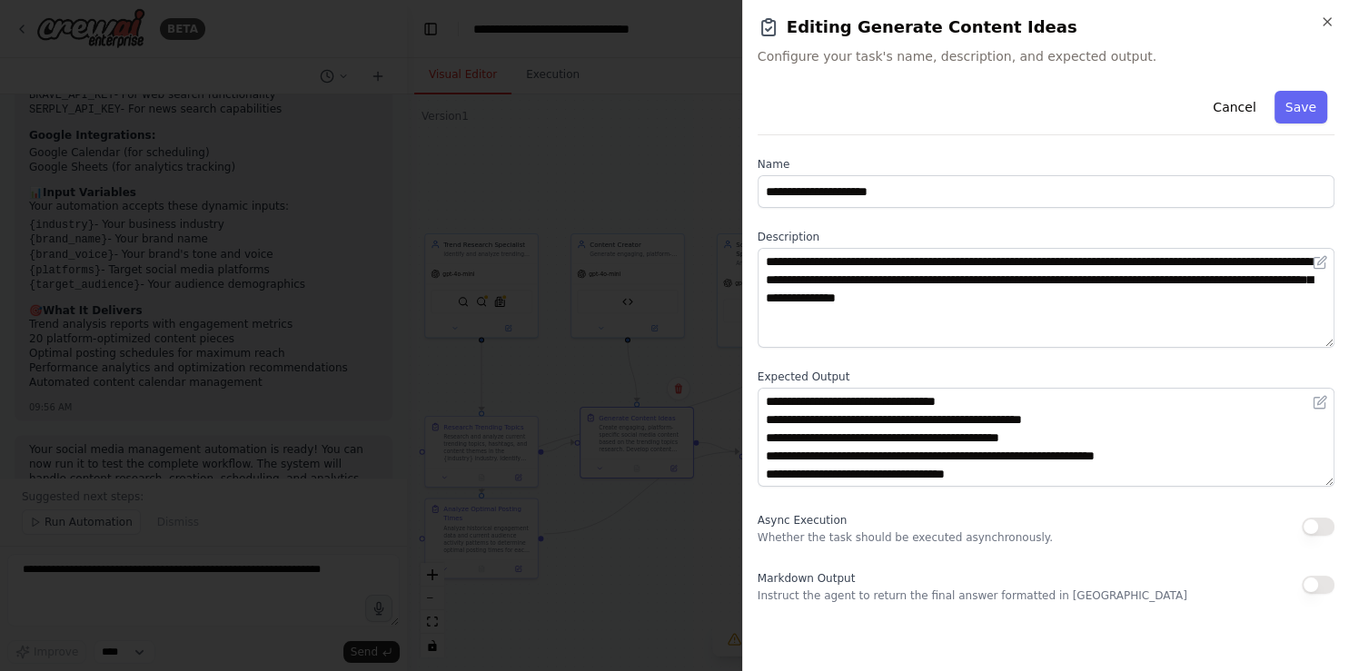
scroll to position [18, 0]
click at [1115, 113] on button "Save" at bounding box center [1300, 107] width 53 height 33
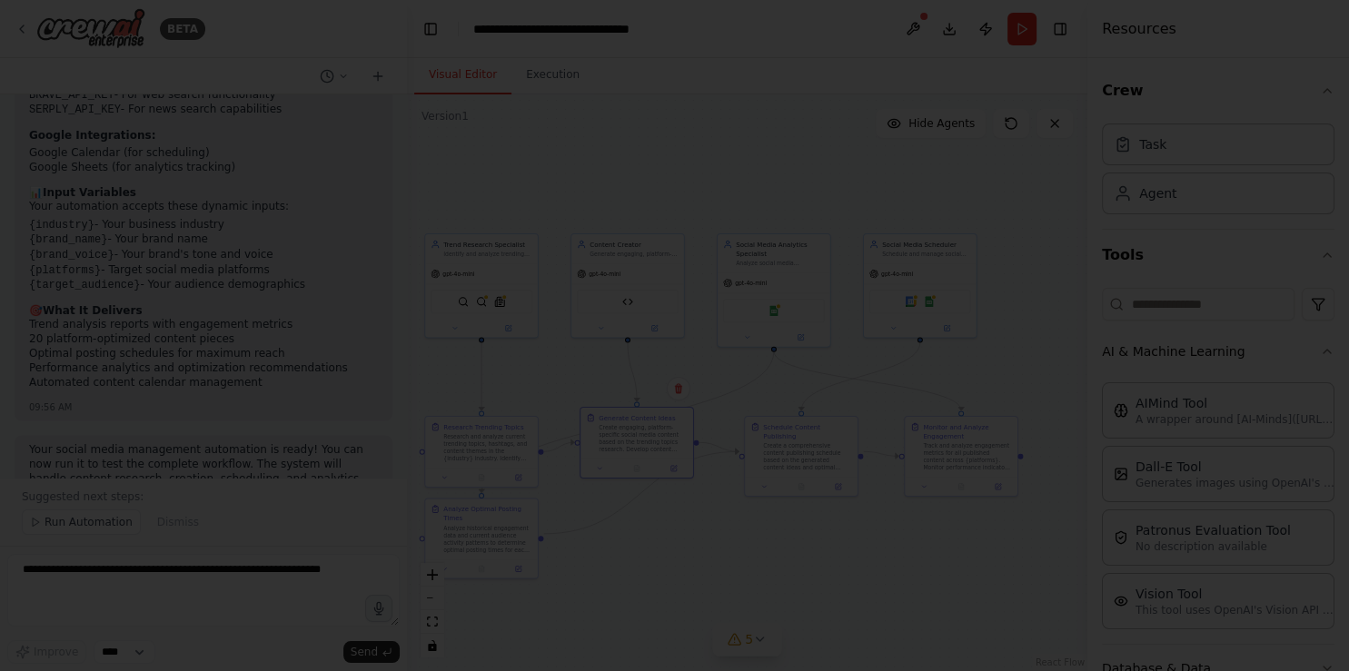
scroll to position [3104, 0]
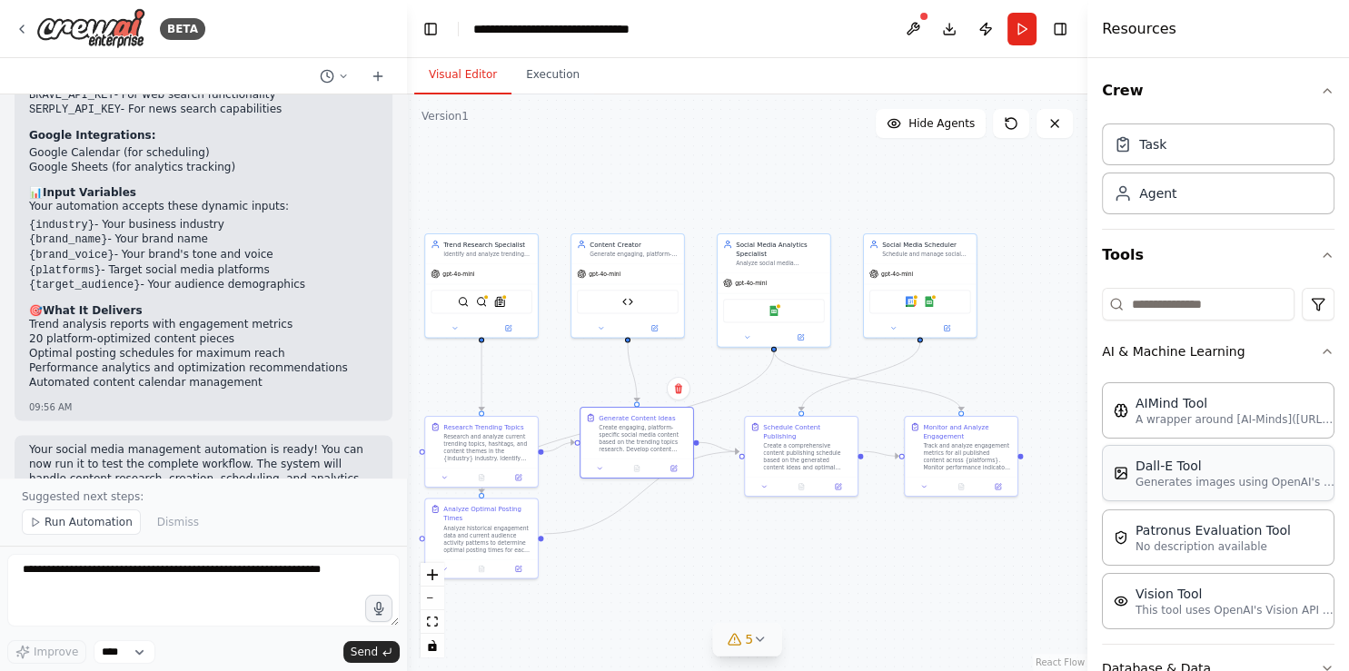
click at [1115, 466] on div "Dall-E Tool" at bounding box center [1235, 466] width 200 height 18
click at [1115, 349] on icon "button" at bounding box center [1327, 351] width 15 height 15
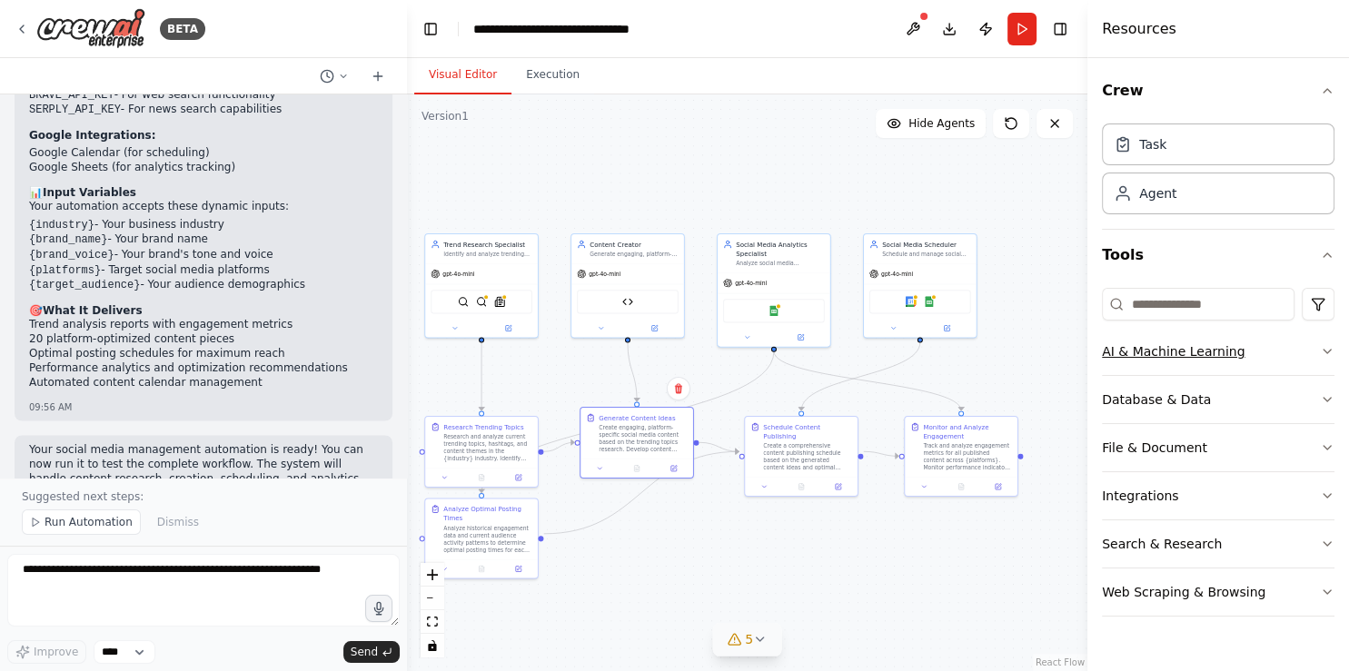
click at [1115, 353] on icon "button" at bounding box center [1327, 351] width 15 height 15
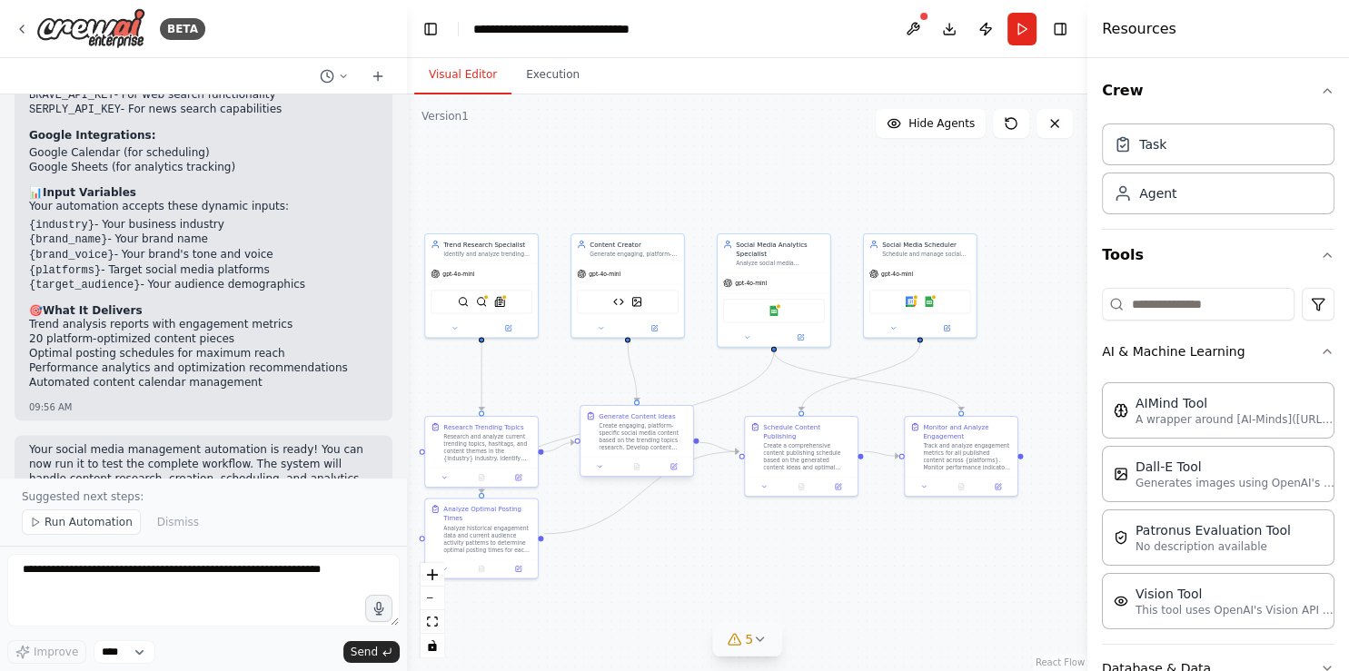
click at [649, 439] on div "Create engaging, platform-specific social media content based on the trending t…" at bounding box center [643, 436] width 89 height 29
click at [675, 465] on icon at bounding box center [674, 465] width 5 height 5
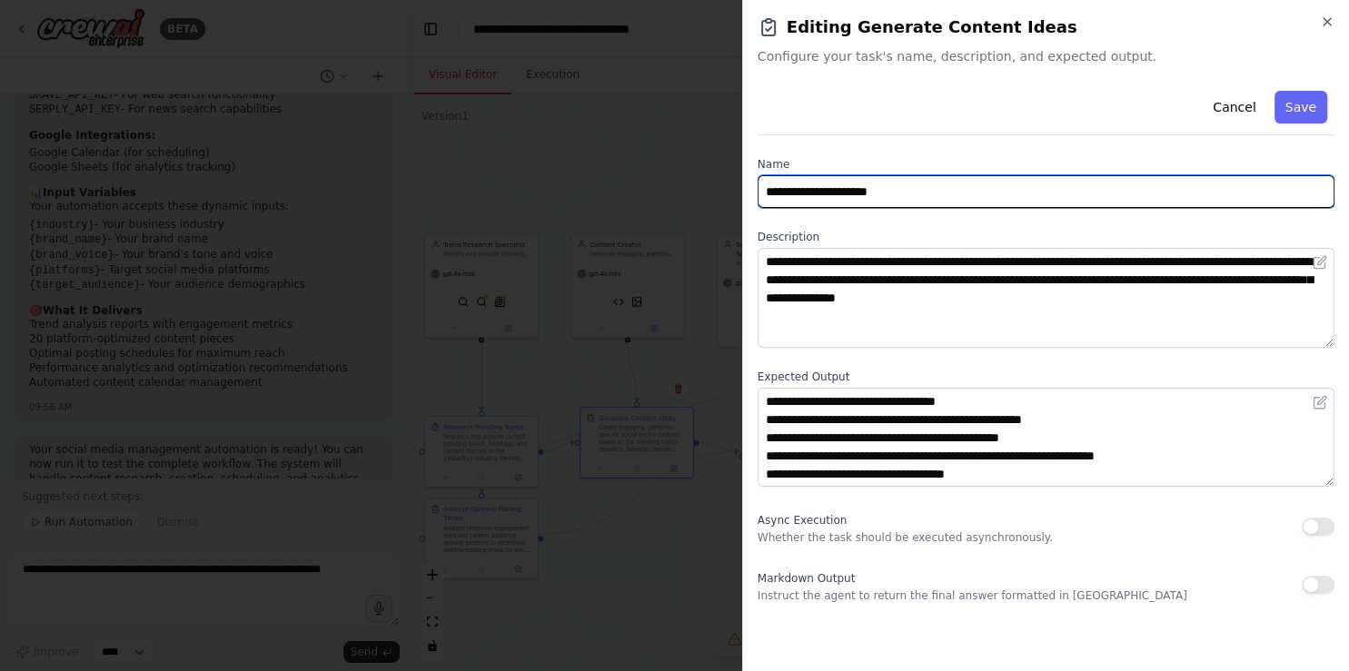
click at [917, 193] on input "**********" at bounding box center [1046, 191] width 577 height 33
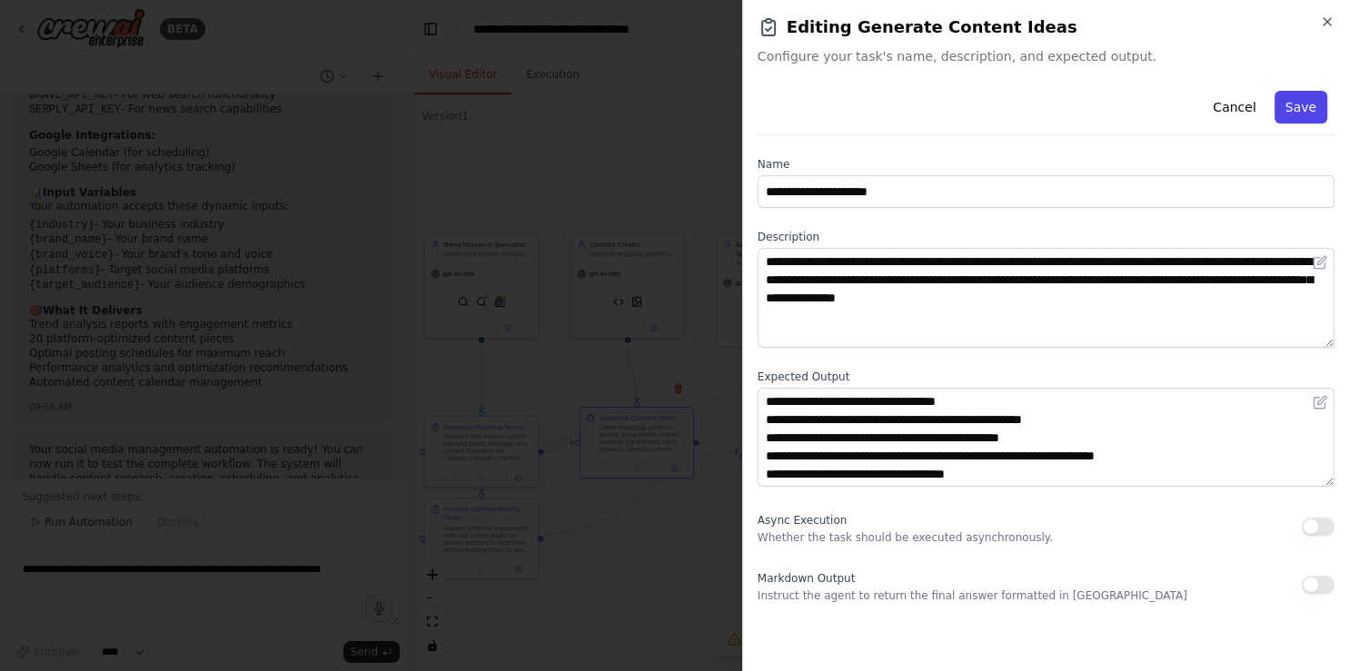
click at [1115, 107] on button "Save" at bounding box center [1300, 107] width 53 height 33
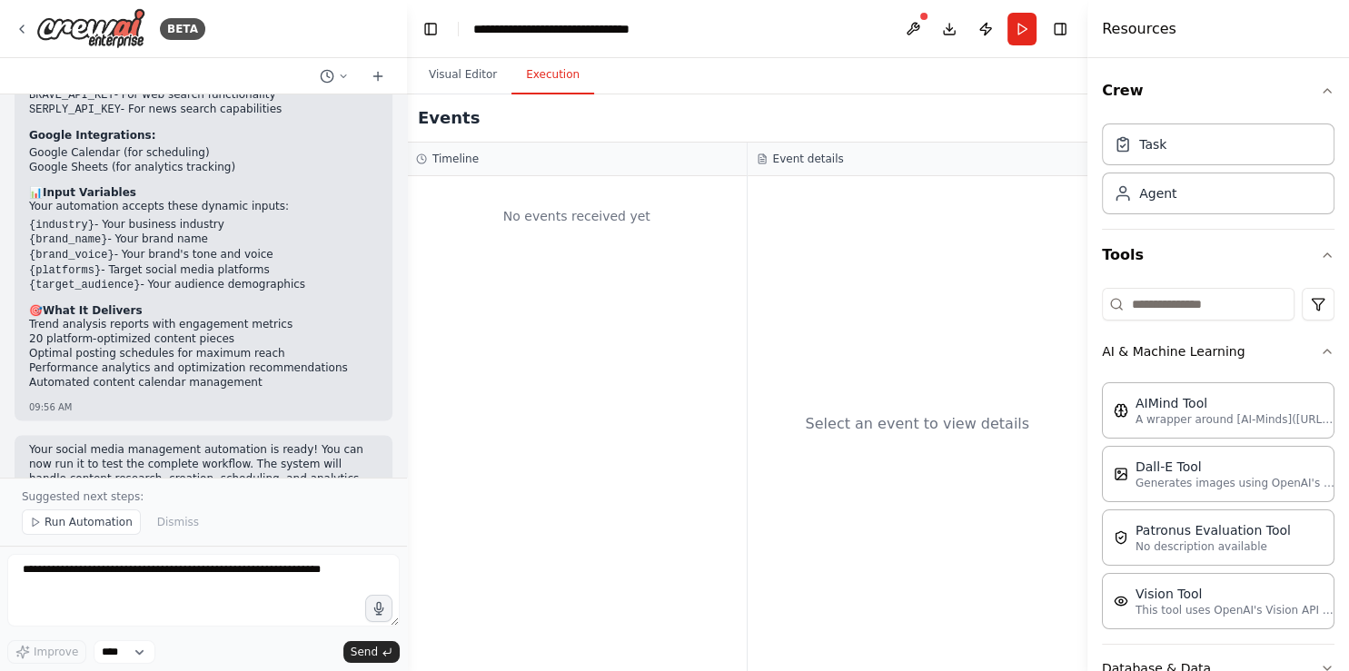
click at [538, 76] on button "Execution" at bounding box center [552, 75] width 83 height 38
click at [1115, 147] on div "Task" at bounding box center [1218, 144] width 233 height 42
click at [586, 220] on div "No events received yet" at bounding box center [577, 216] width 322 height 62
click at [442, 164] on h3 "Timeline" at bounding box center [455, 159] width 46 height 15
click at [423, 154] on circle at bounding box center [421, 158] width 9 height 9
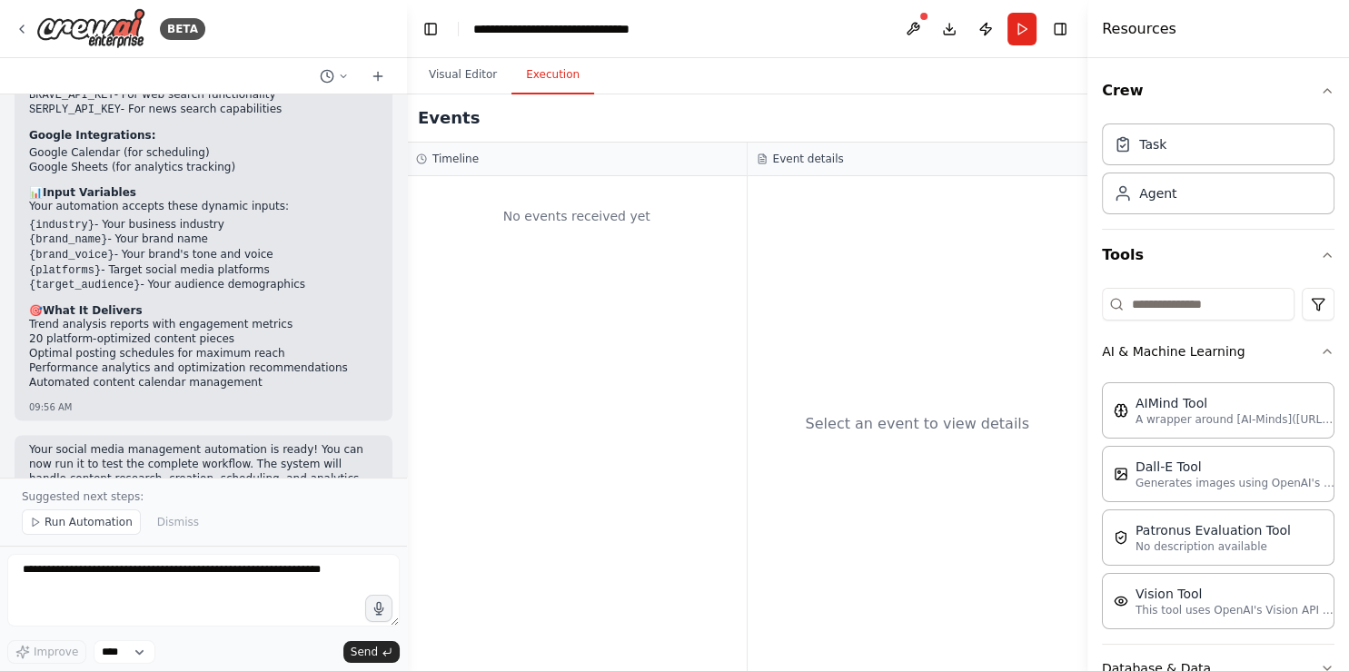
click at [820, 157] on h3 "Event details" at bounding box center [808, 159] width 71 height 15
click at [1115, 253] on icon "button" at bounding box center [1327, 255] width 15 height 15
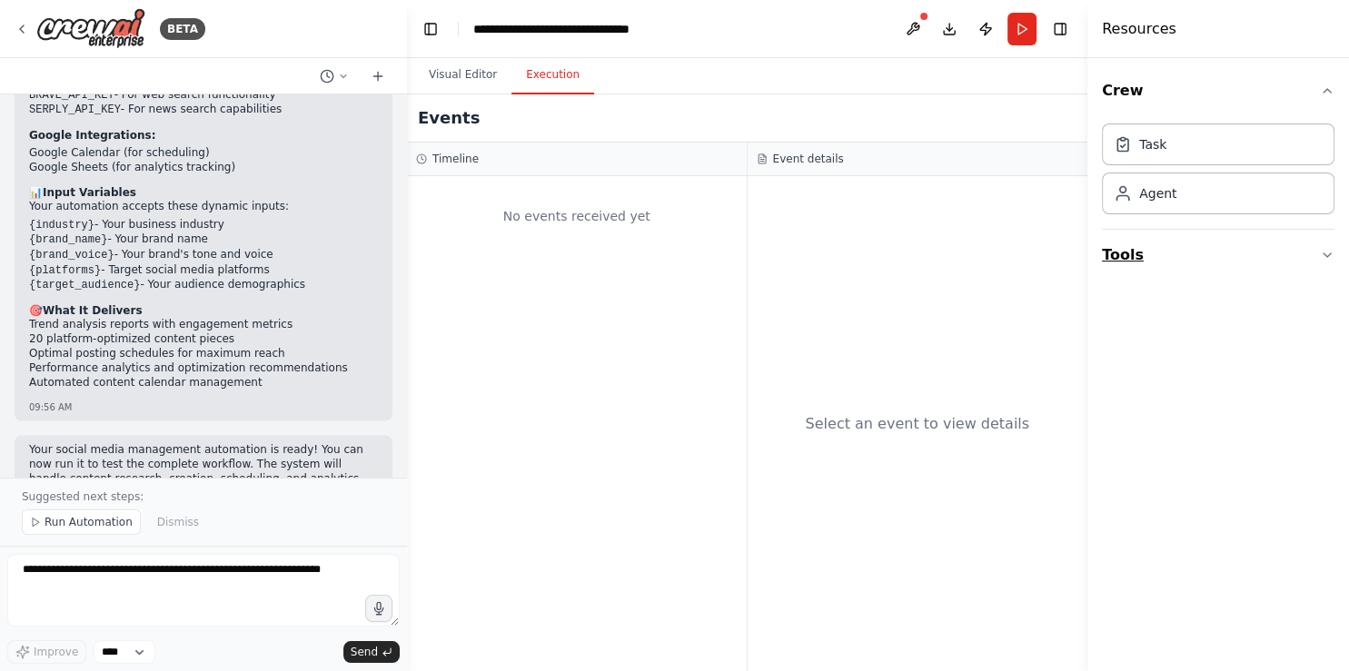
click at [1115, 254] on button "Tools" at bounding box center [1218, 255] width 233 height 51
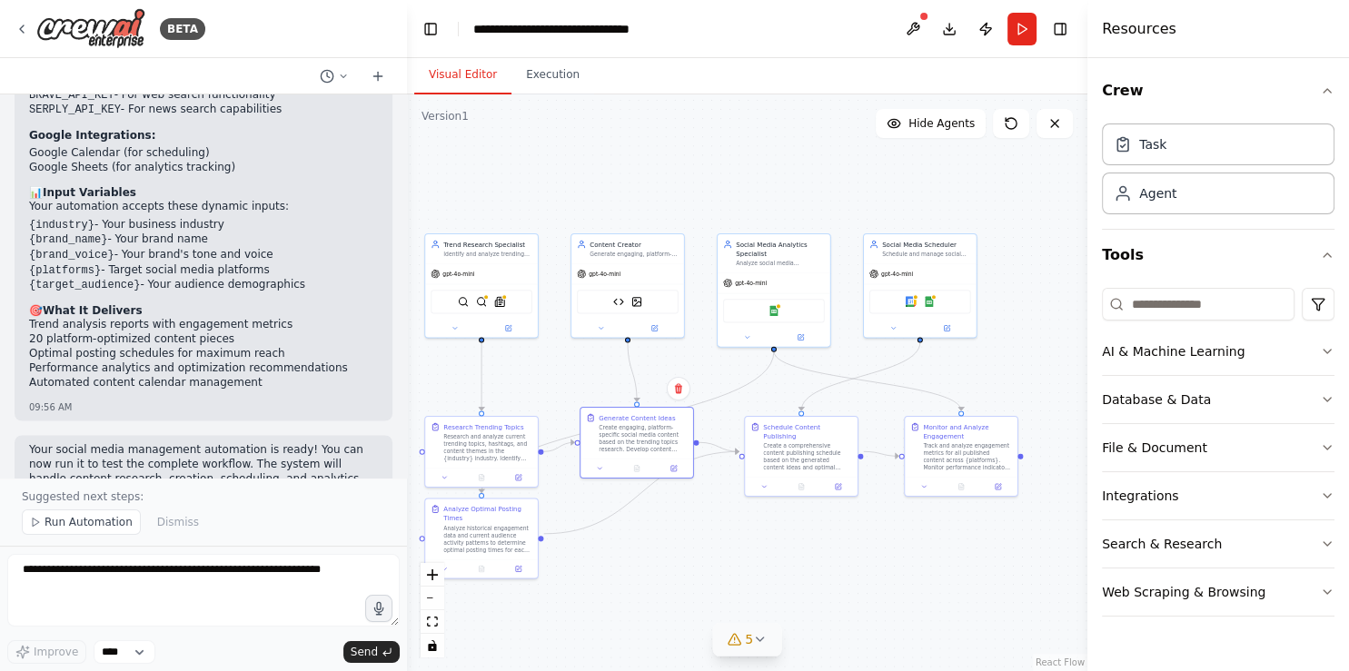
click at [460, 78] on button "Visual Editor" at bounding box center [462, 75] width 97 height 38
click at [73, 529] on span "Run Automation" at bounding box center [89, 522] width 88 height 15
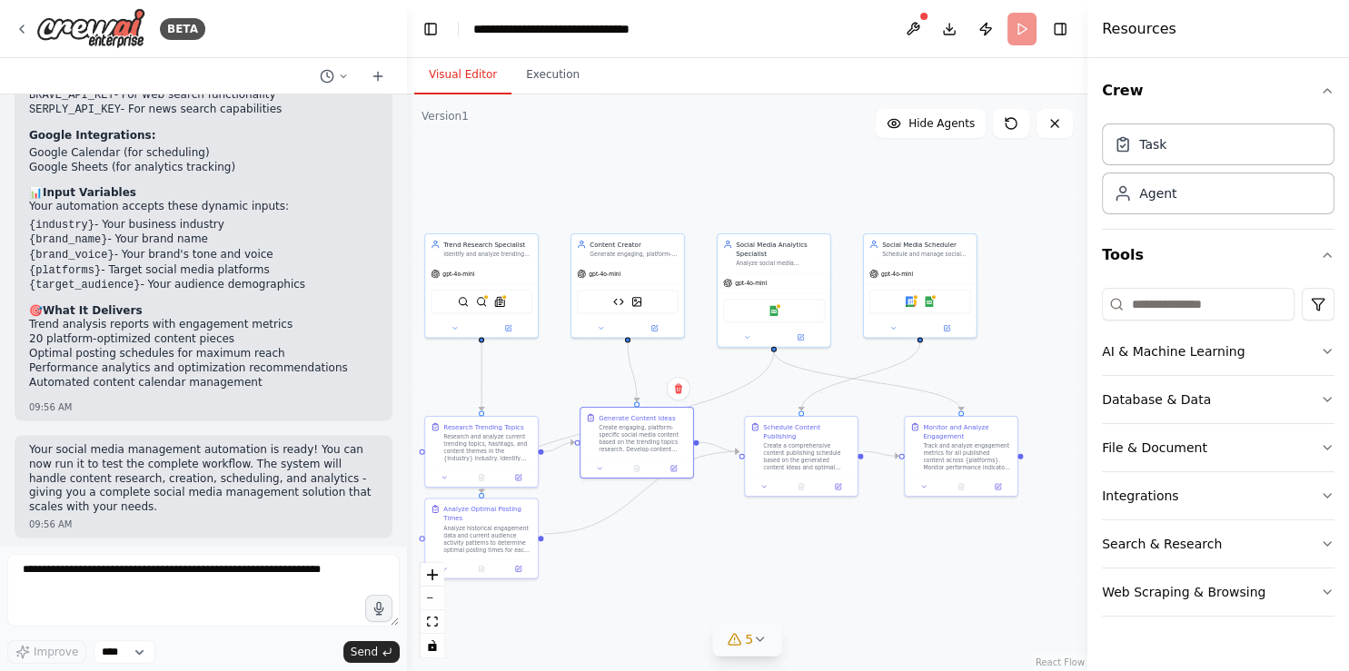
scroll to position [3036, 0]
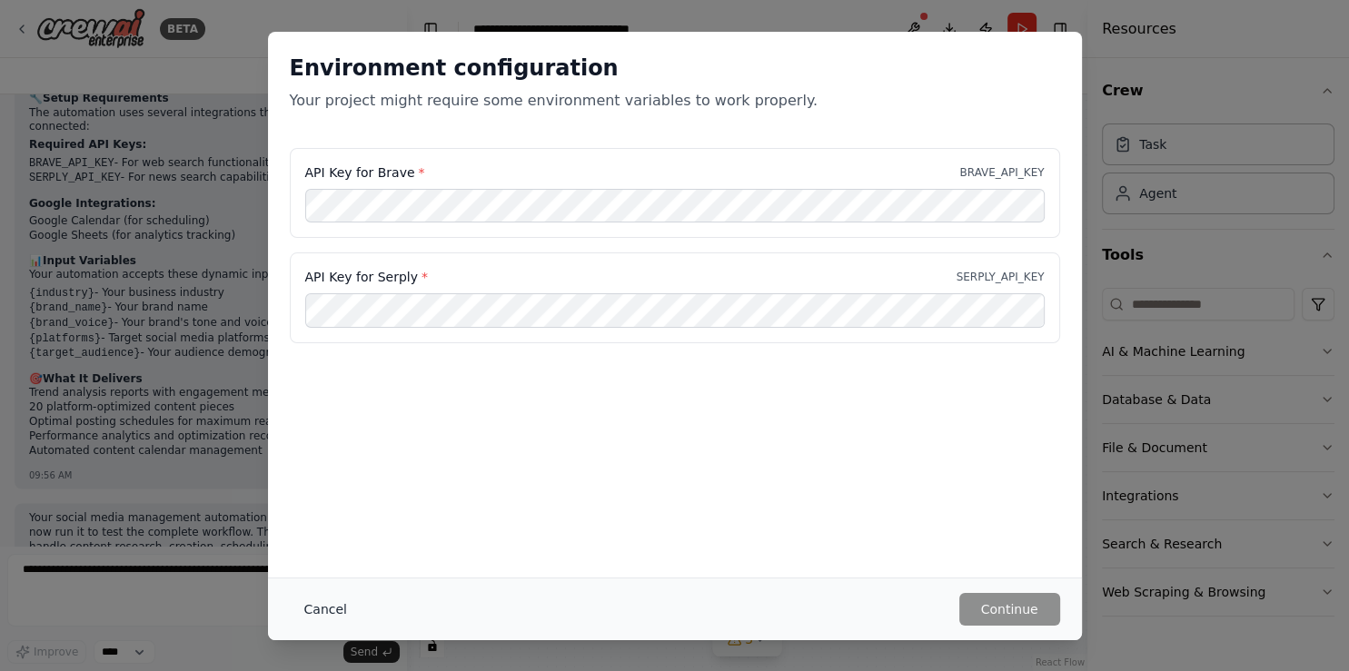
click at [328, 595] on button "Cancel" at bounding box center [326, 609] width 72 height 33
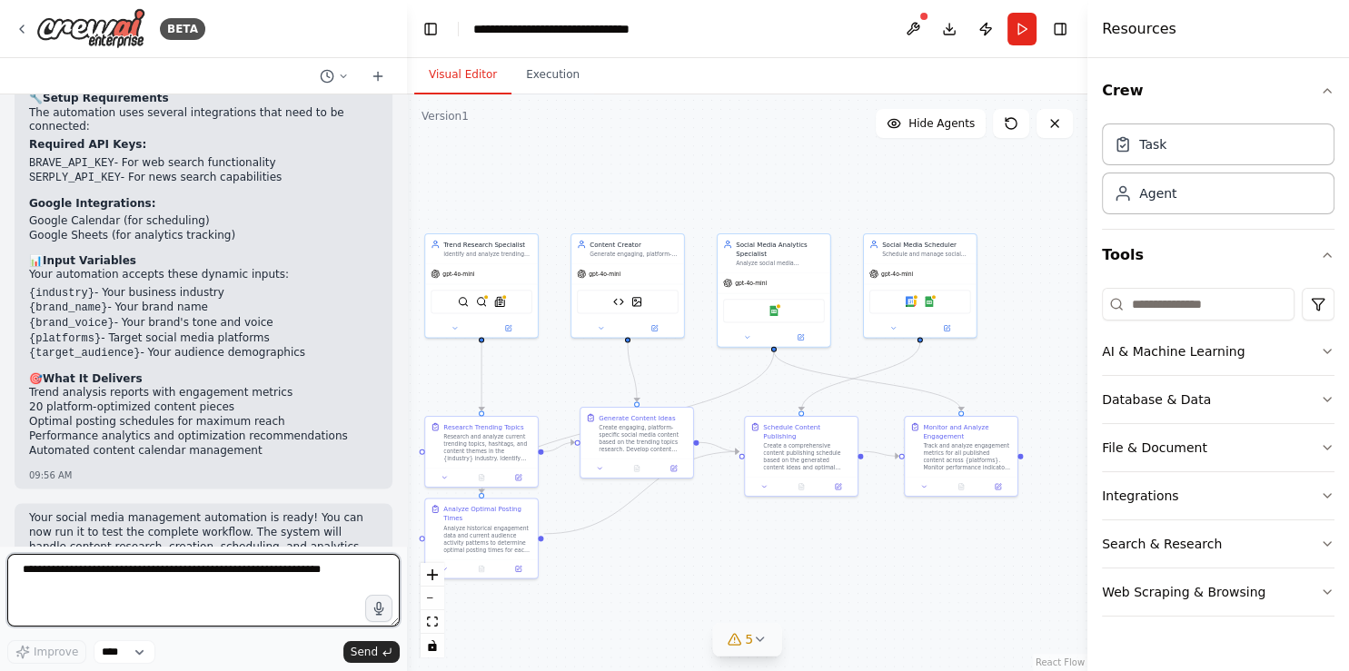
click at [84, 593] on textarea at bounding box center [203, 590] width 392 height 73
type textarea "*"
type textarea "**********"
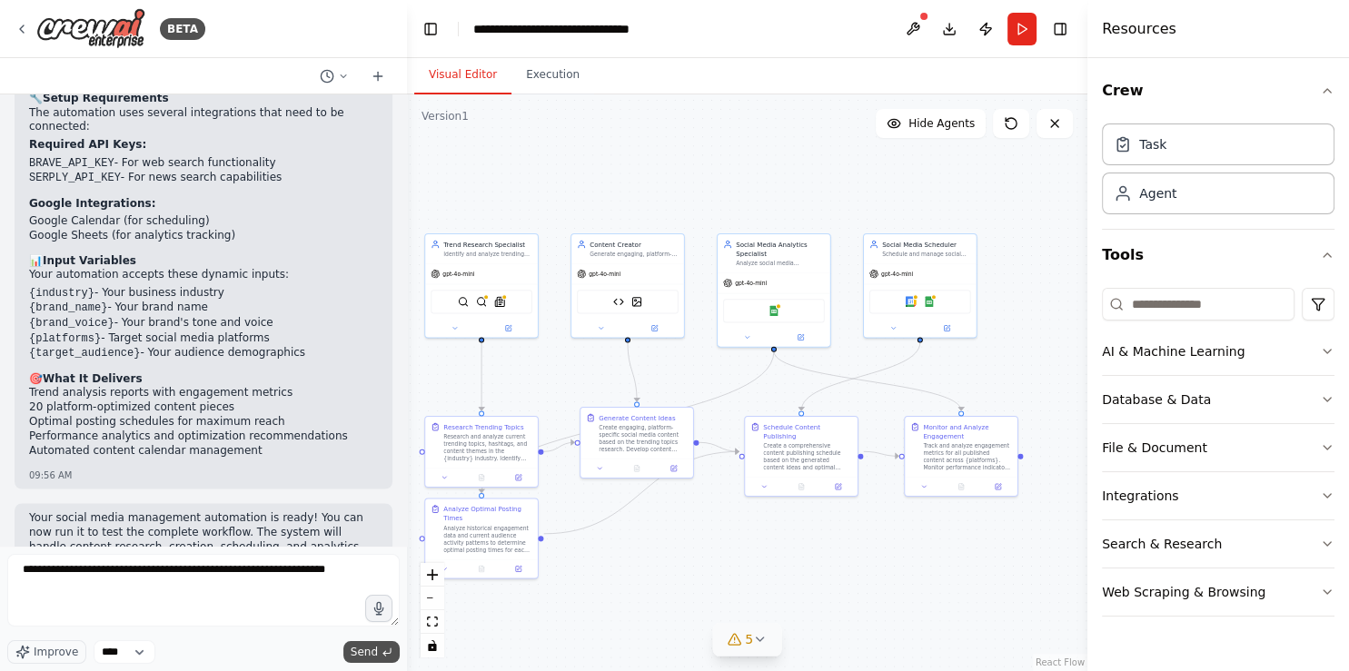
click at [360, 595] on span "Send" at bounding box center [364, 652] width 27 height 15
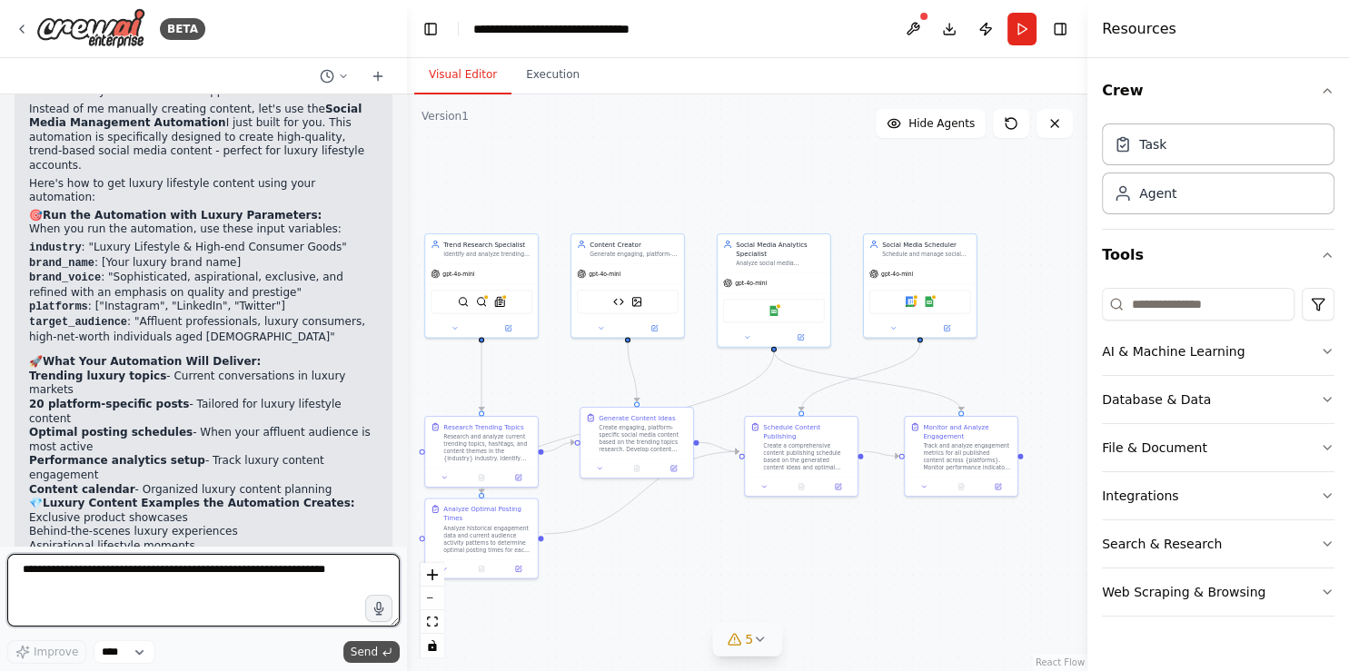
scroll to position [3715, 0]
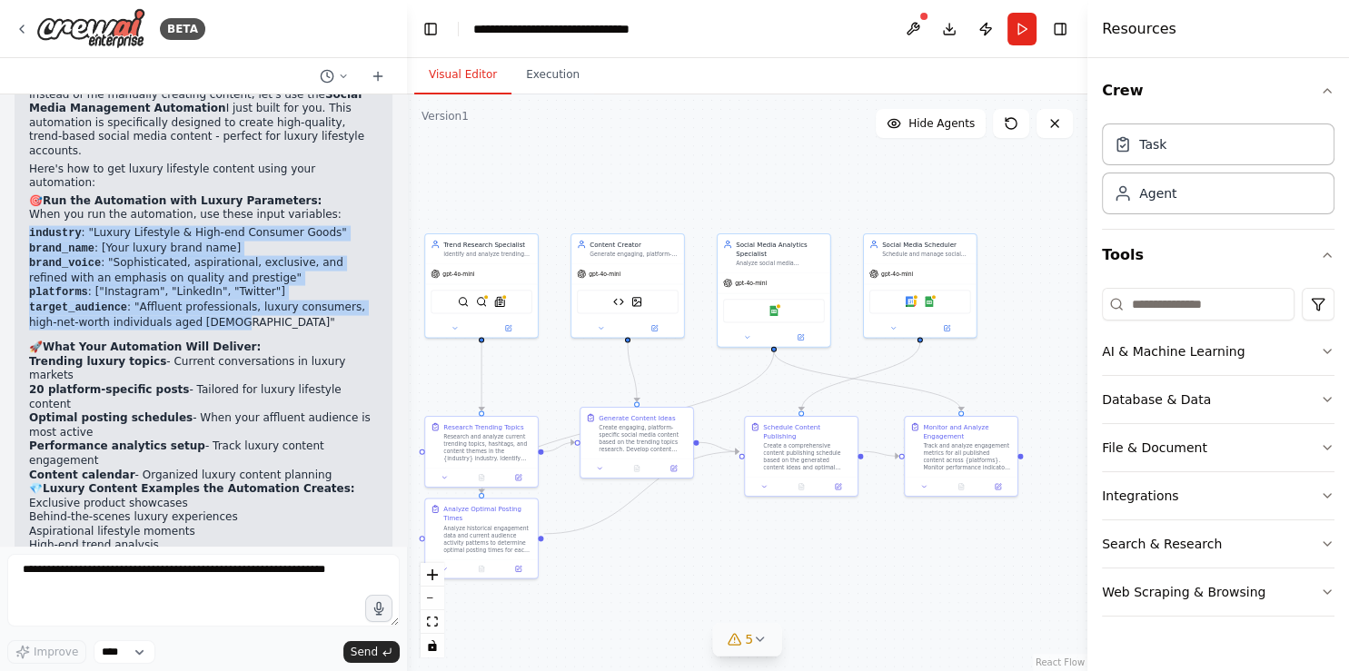
drag, startPoint x: 193, startPoint y: 213, endPoint x: 29, endPoint y: 125, distance: 186.1
click at [29, 226] on ul "industry : "Luxury Lifestyle & High-end Consumer Goods" brand_name : [Your luxu…" at bounding box center [203, 278] width 349 height 104
copy ul "industry : "Luxury Lifestyle & High-end Consumer Goods" brand_name : [Your luxu…"
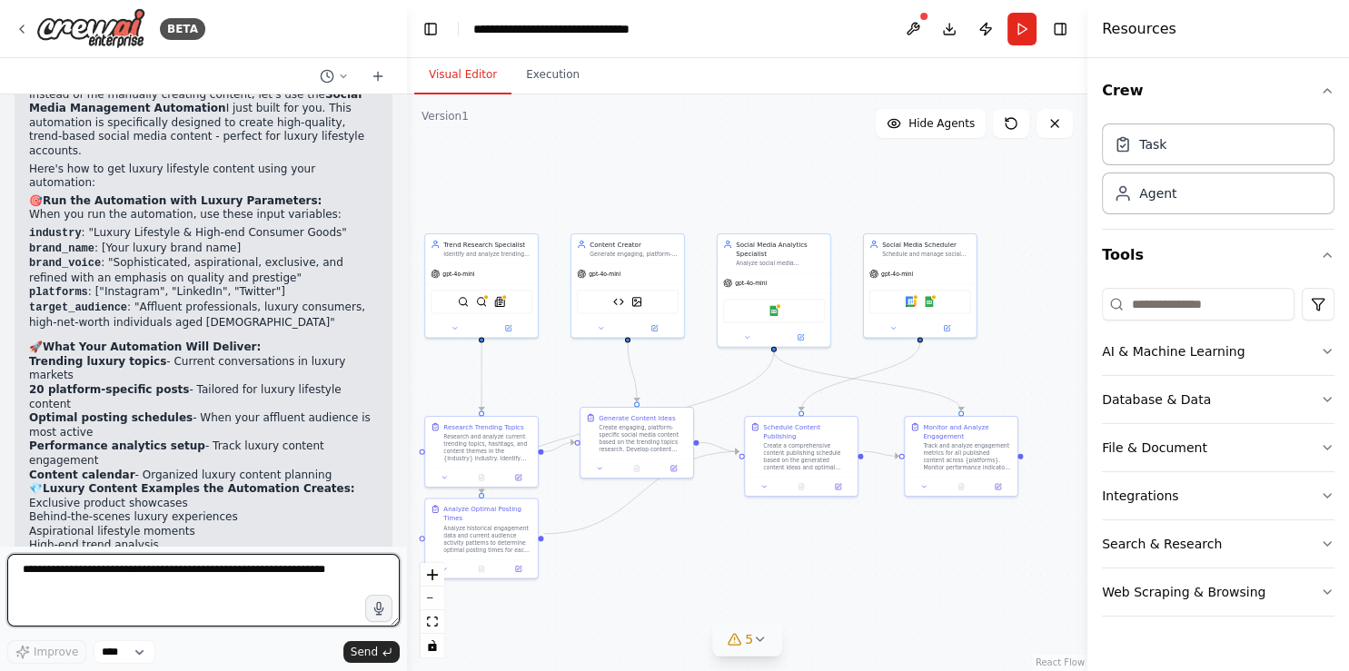
click at [152, 590] on textarea "**********" at bounding box center [203, 590] width 392 height 73
type textarea "**********"
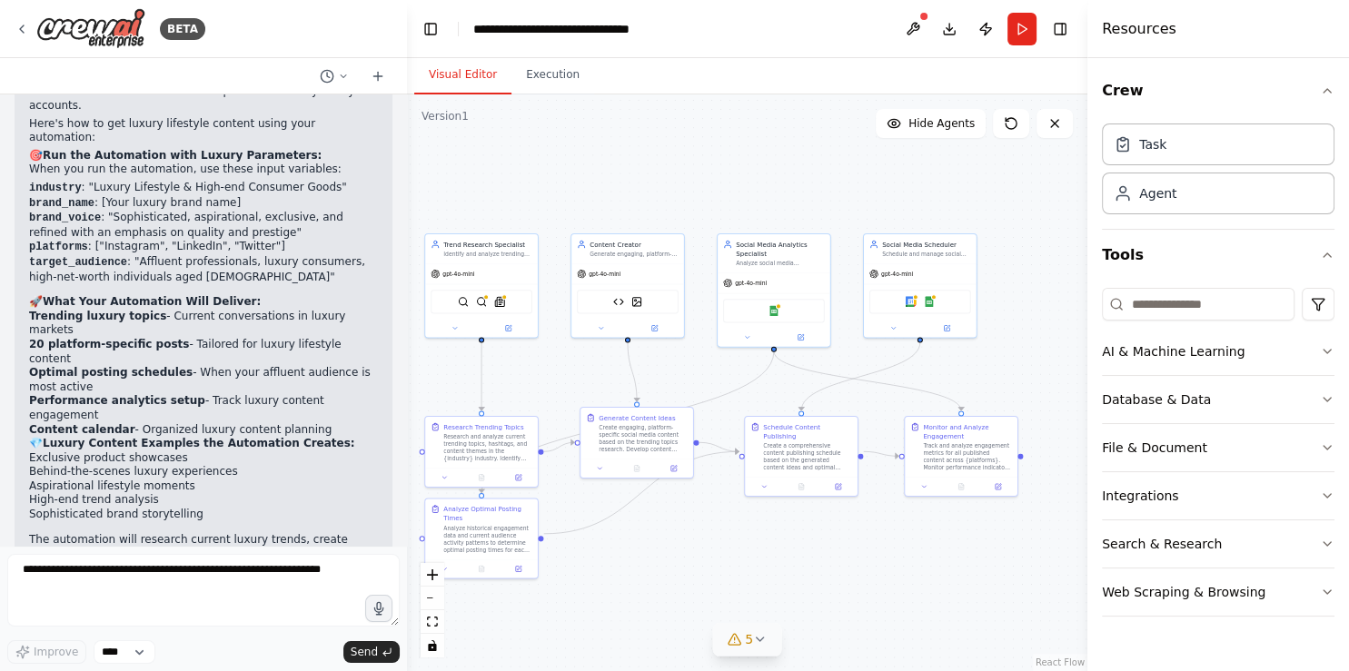
scroll to position [3822, 0]
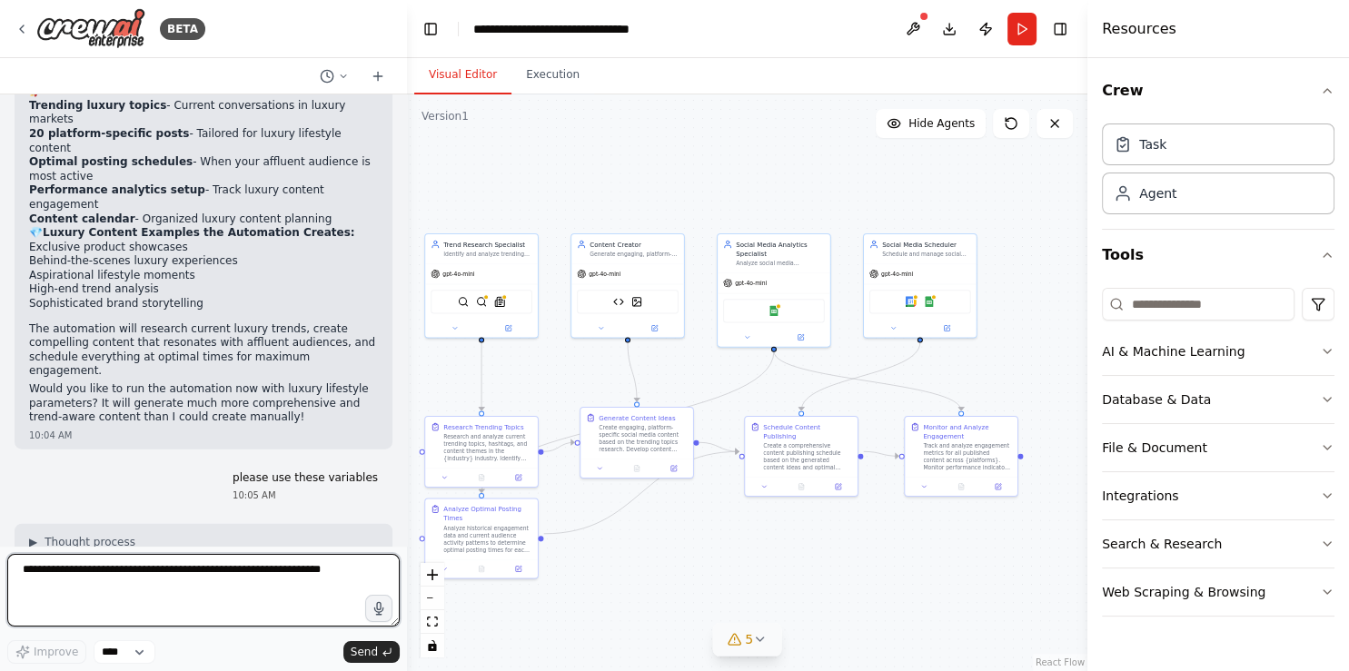
paste textarea "**********"
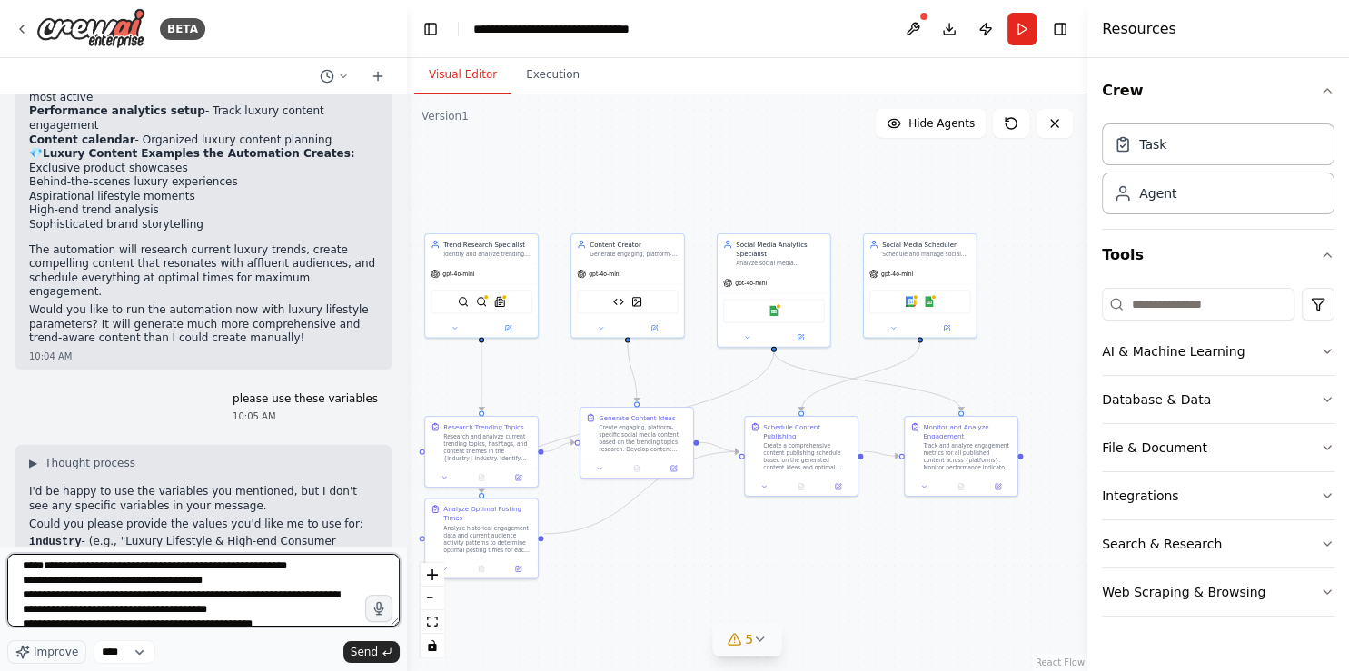
scroll to position [0, 0]
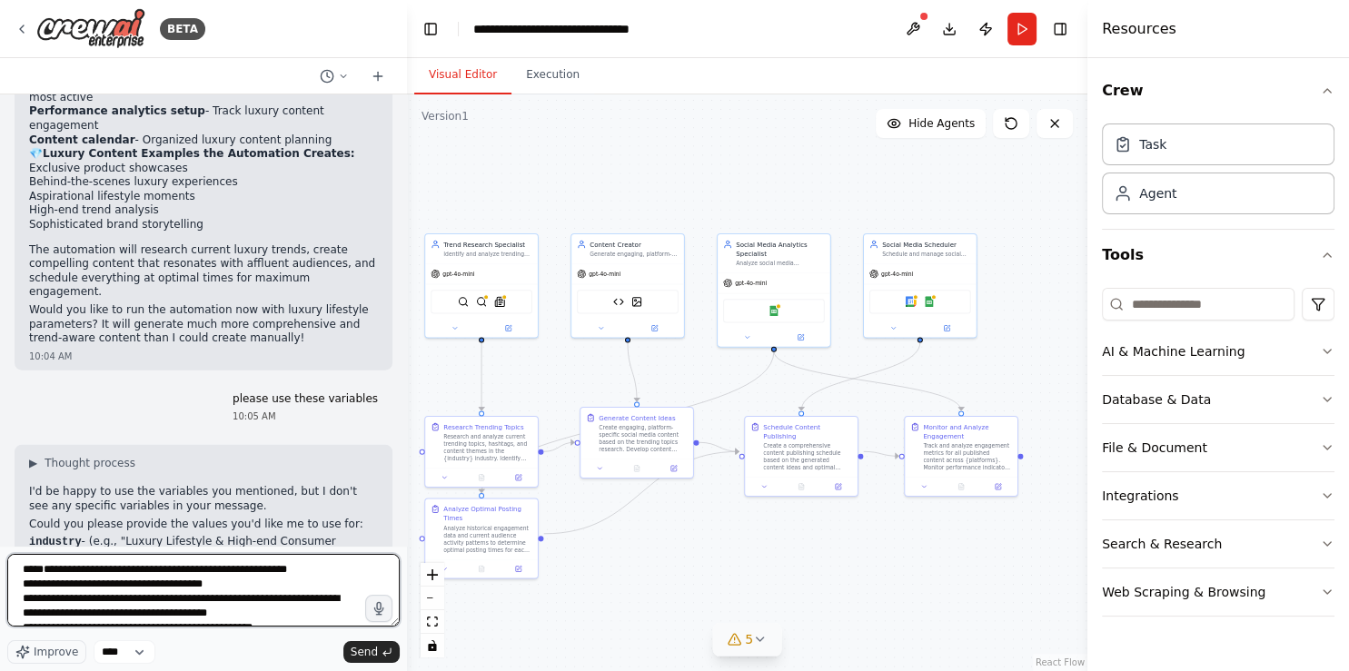
click at [96, 590] on textarea "**********" at bounding box center [203, 590] width 392 height 73
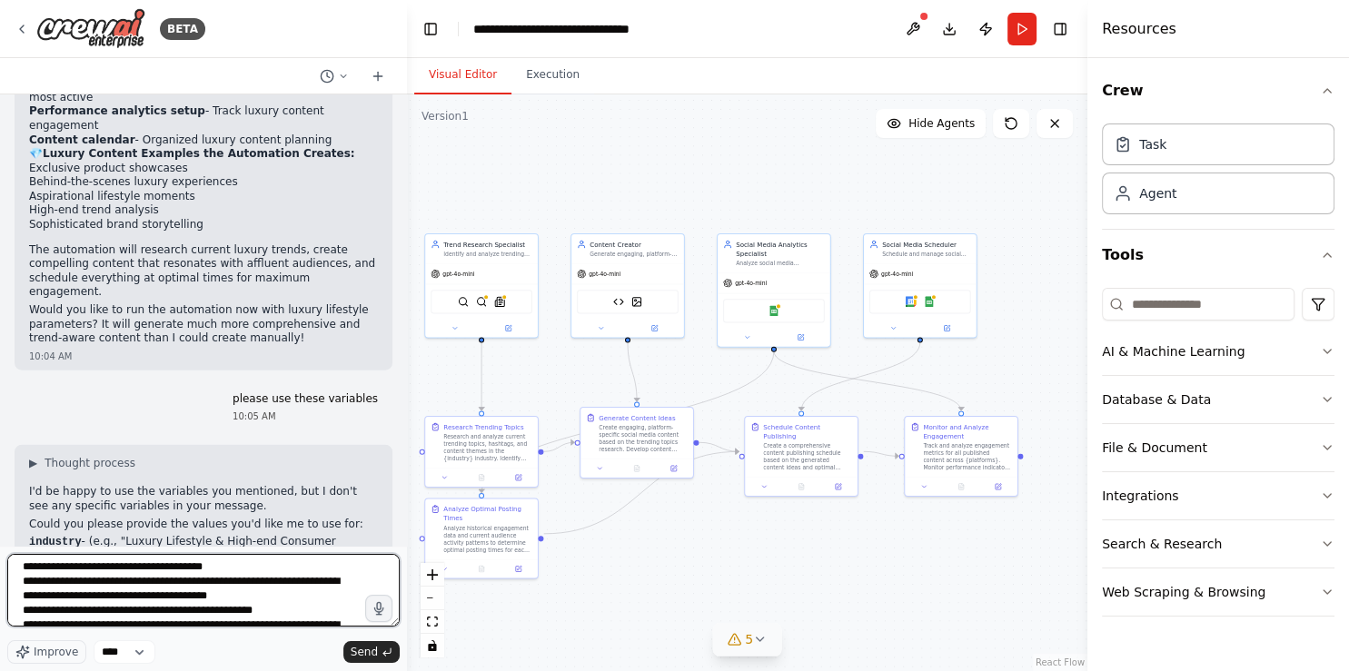
scroll to position [18, 0]
click at [101, 588] on textarea "**********" at bounding box center [203, 590] width 392 height 73
drag, startPoint x: 103, startPoint y: 587, endPoint x: 220, endPoint y: 590, distance: 117.2
click at [220, 590] on textarea "**********" at bounding box center [203, 590] width 392 height 73
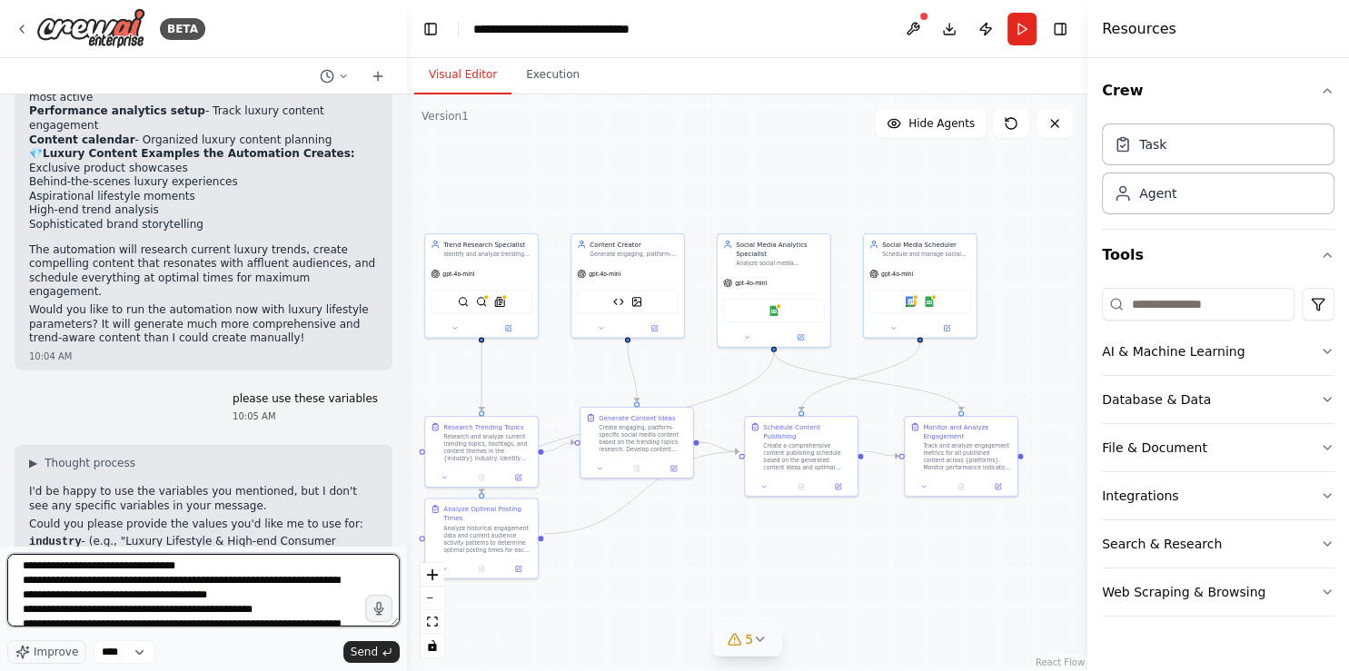
click at [157, 584] on textarea "**********" at bounding box center [203, 590] width 392 height 73
type textarea "**********"
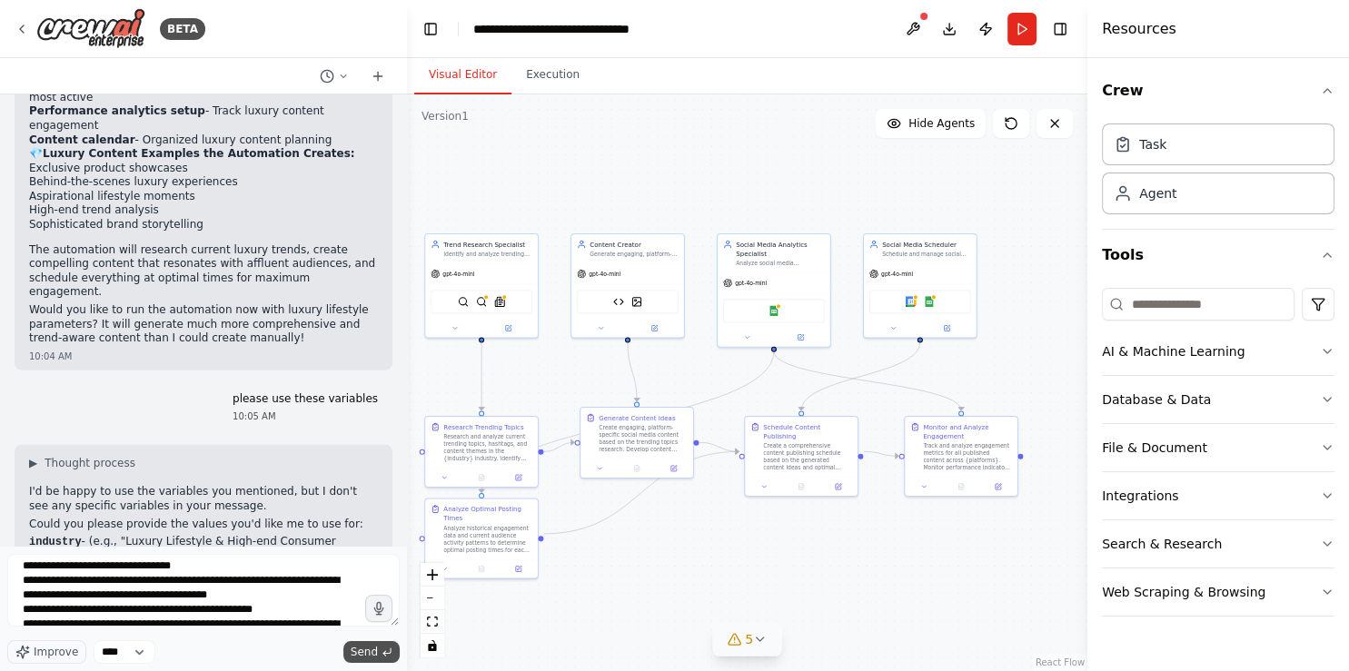
click at [365, 595] on span "Send" at bounding box center [364, 652] width 27 height 15
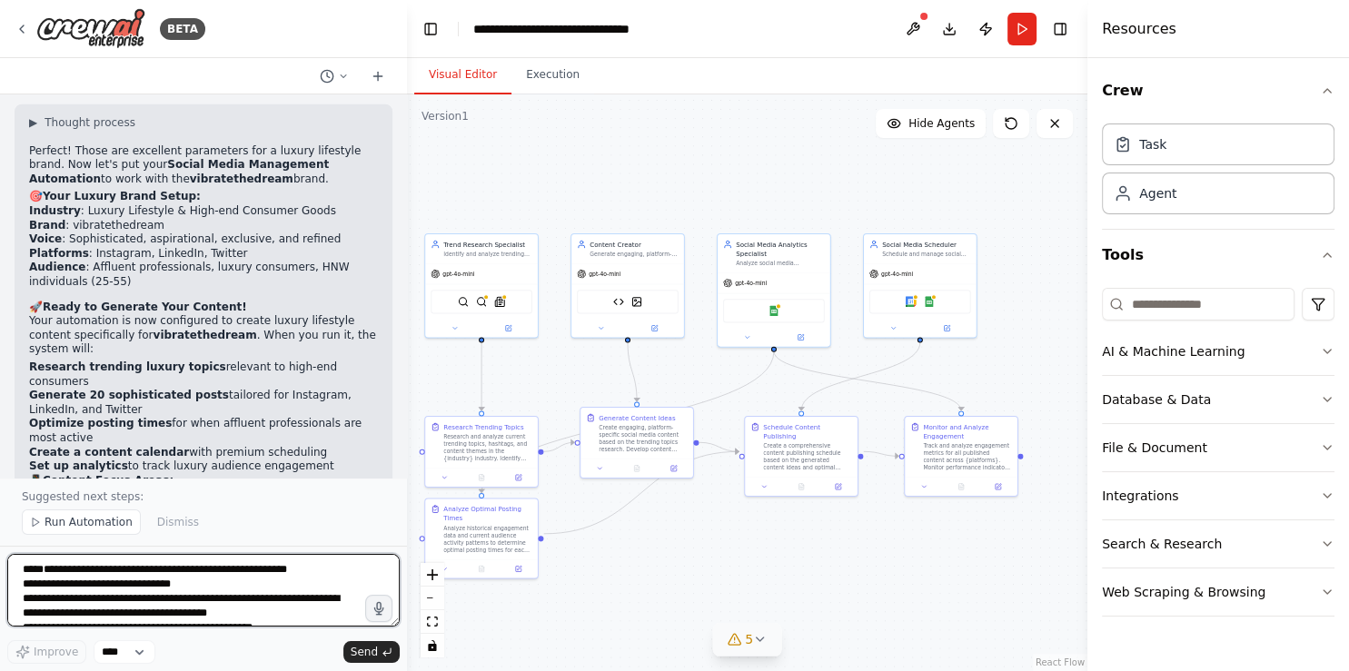
scroll to position [4829, 0]
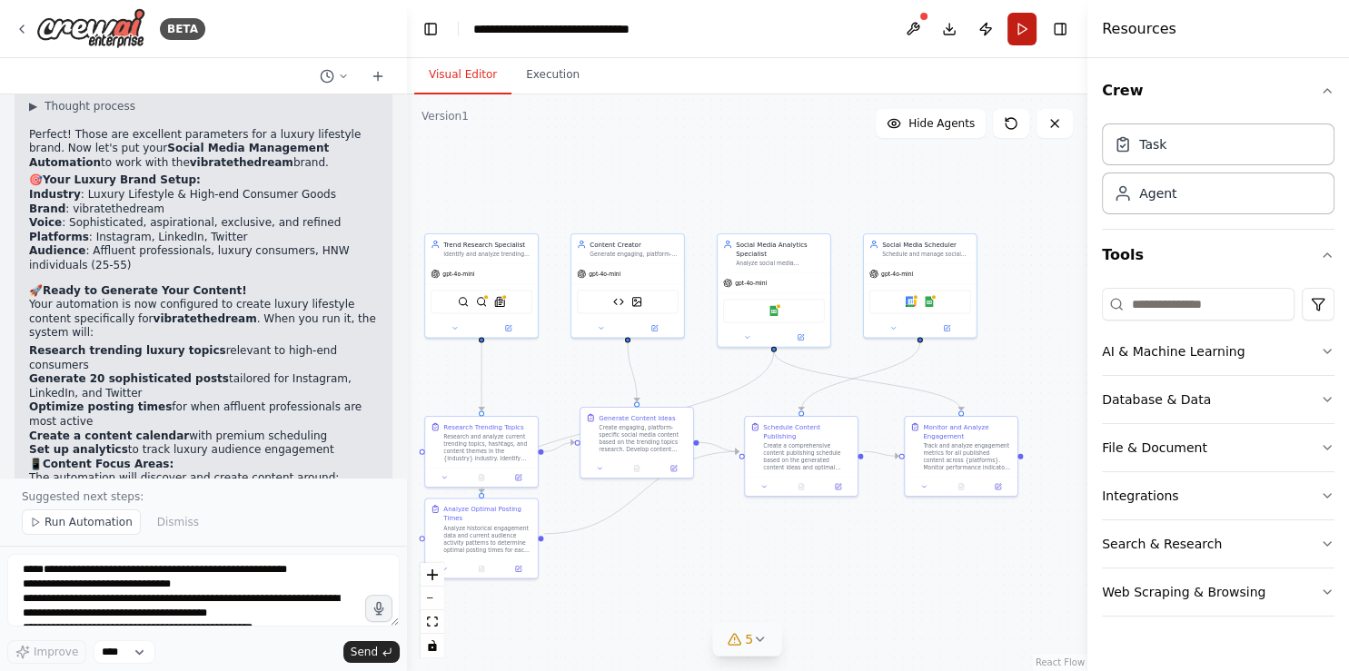
click at [1018, 24] on button "Run" at bounding box center [1021, 29] width 29 height 33
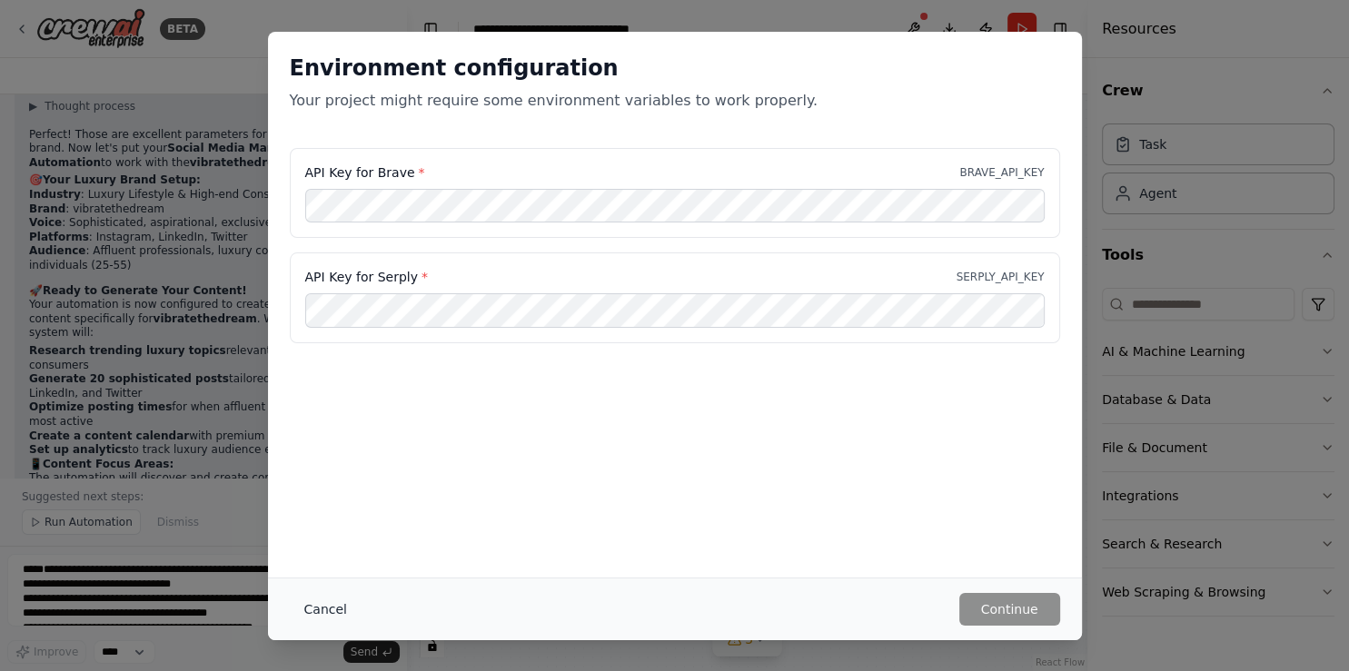
click at [322, 595] on button "Cancel" at bounding box center [326, 609] width 72 height 33
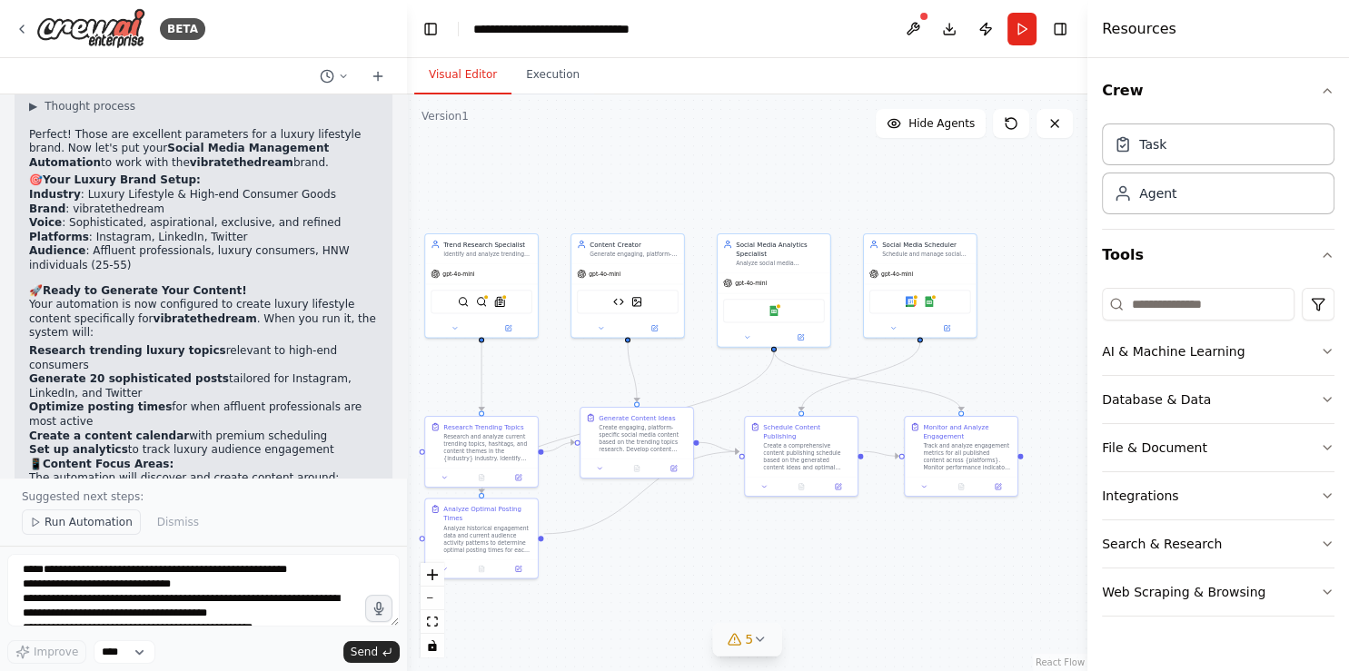
click at [87, 529] on span "Run Automation" at bounding box center [89, 522] width 88 height 15
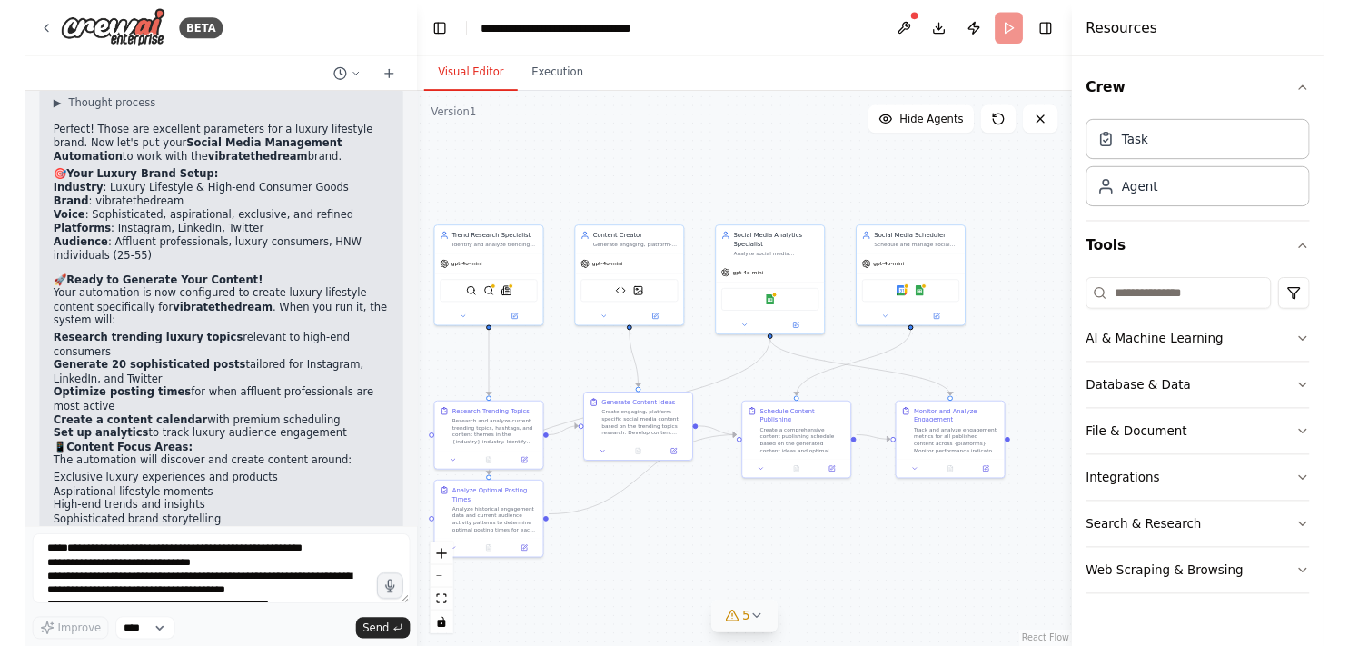
scroll to position [4761, 0]
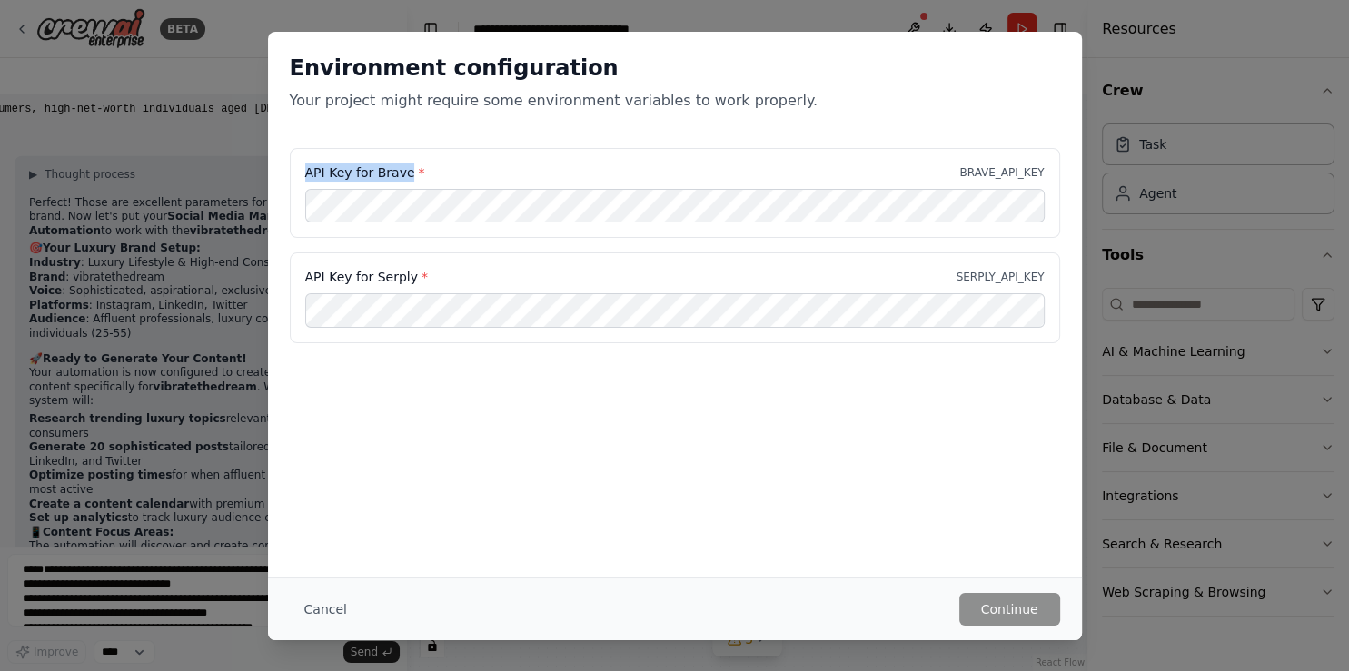
drag, startPoint x: 300, startPoint y: 169, endPoint x: 401, endPoint y: 170, distance: 101.7
click at [401, 170] on div "API Key for Brave * BRAVE_API_KEY" at bounding box center [675, 193] width 770 height 91
copy label "API Key for Brave"
drag, startPoint x: 305, startPoint y: 274, endPoint x: 372, endPoint y: 285, distance: 67.2
drag, startPoint x: 307, startPoint y: 274, endPoint x: 356, endPoint y: 282, distance: 49.7
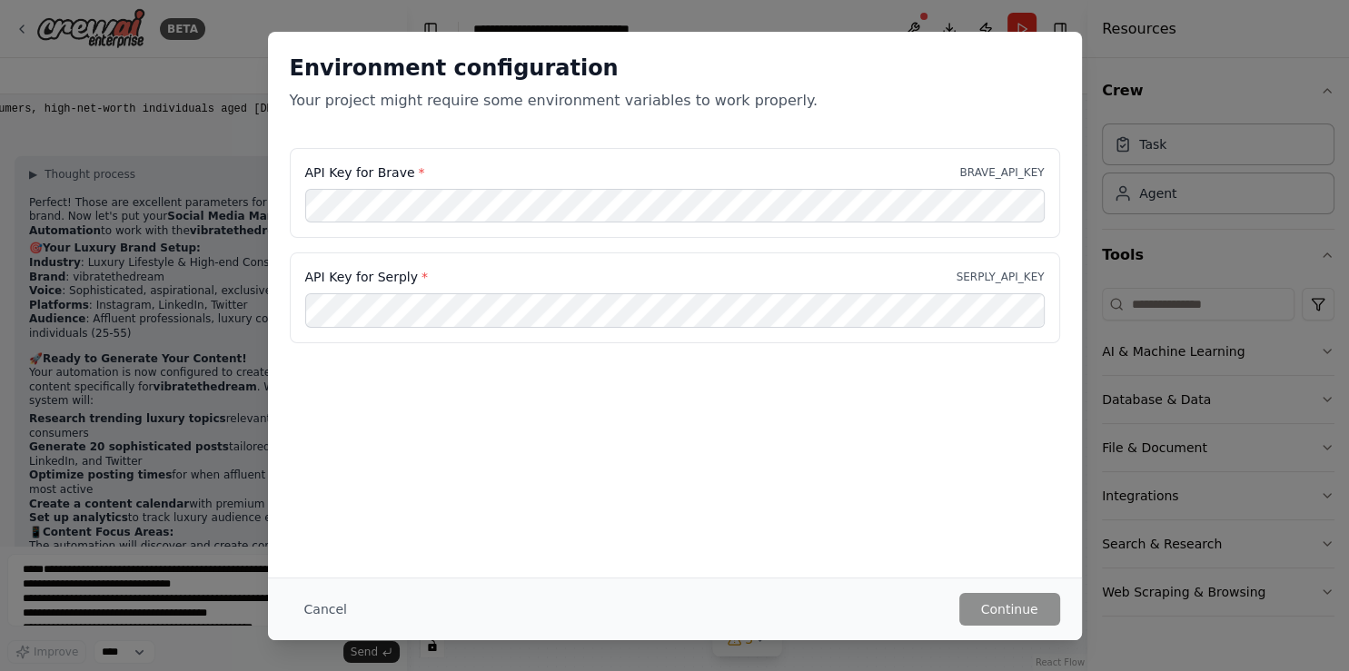
click at [419, 273] on div "API Key for Serply * SERPLY_API_KEY" at bounding box center [674, 277] width 739 height 18
drag, startPoint x: 401, startPoint y: 278, endPoint x: 308, endPoint y: 279, distance: 93.6
click at [308, 279] on label "API Key for Serply *" at bounding box center [366, 277] width 123 height 18
copy label "API Key for Serply"
